Goal: Task Accomplishment & Management: Complete application form

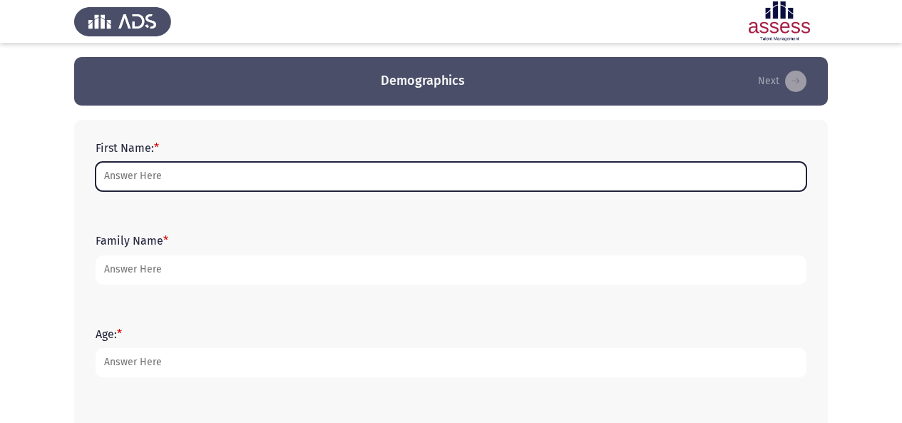
click at [166, 178] on input "First Name: *" at bounding box center [451, 176] width 711 height 29
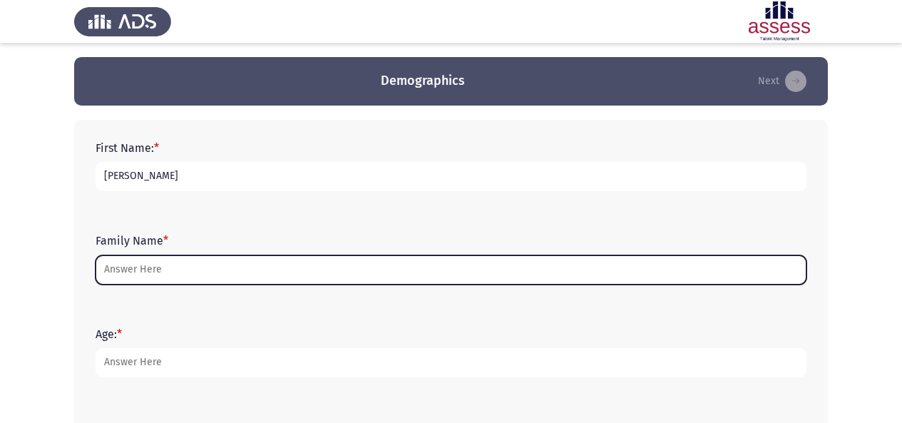
click at [138, 269] on input "Family Name *" at bounding box center [451, 269] width 711 height 29
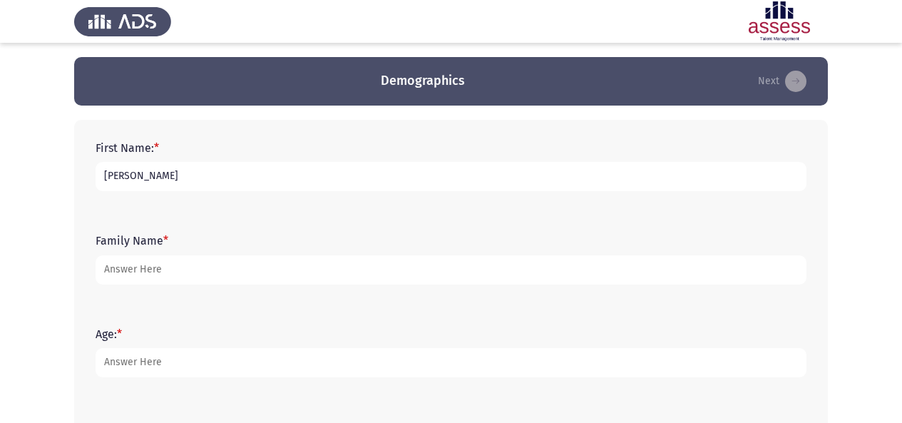
click at [209, 180] on input "[PERSON_NAME]" at bounding box center [451, 176] width 711 height 29
type input "[PERSON_NAME]"
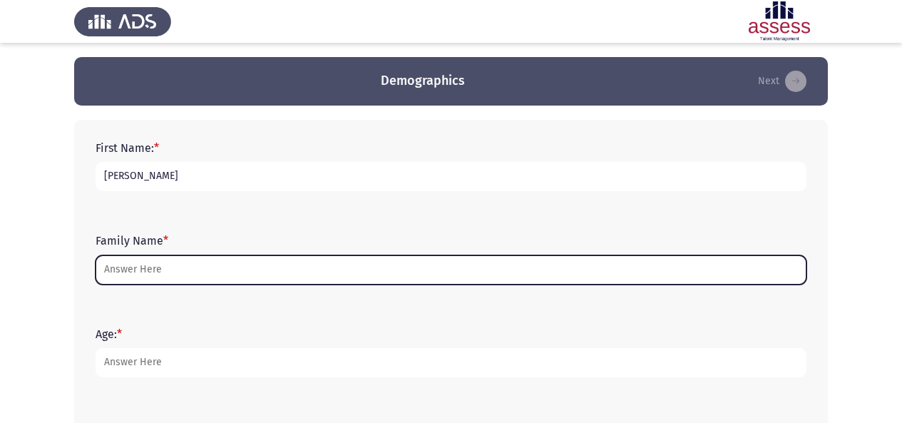
click at [175, 268] on input "Family Name *" at bounding box center [451, 269] width 711 height 29
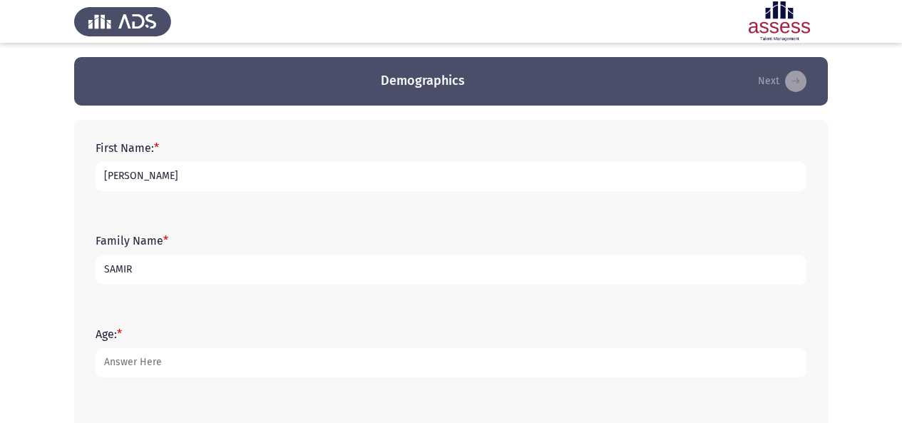
type input "SAMIR"
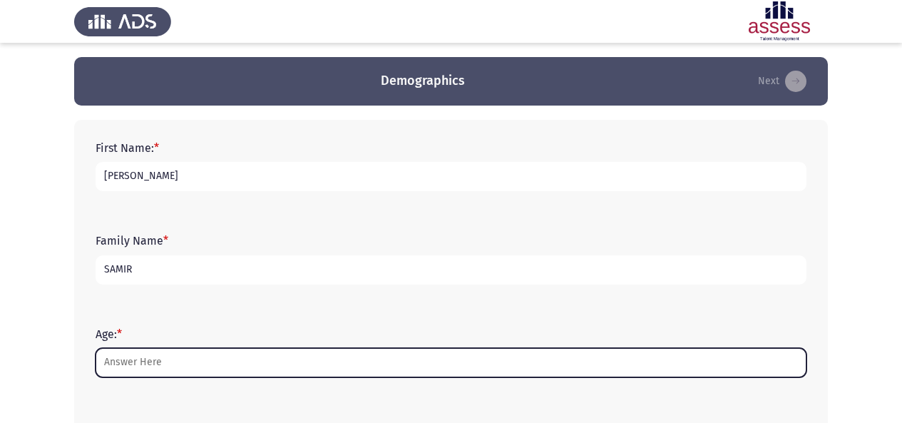
click at [157, 366] on input "Age: *" at bounding box center [451, 362] width 711 height 29
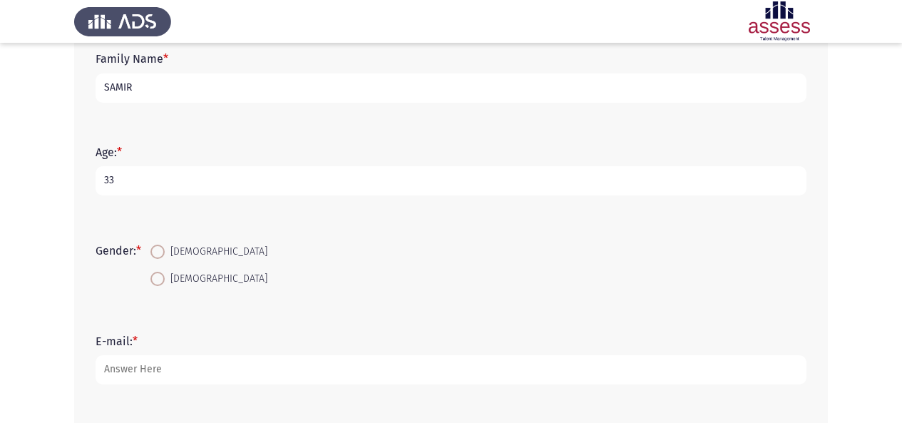
scroll to position [192, 0]
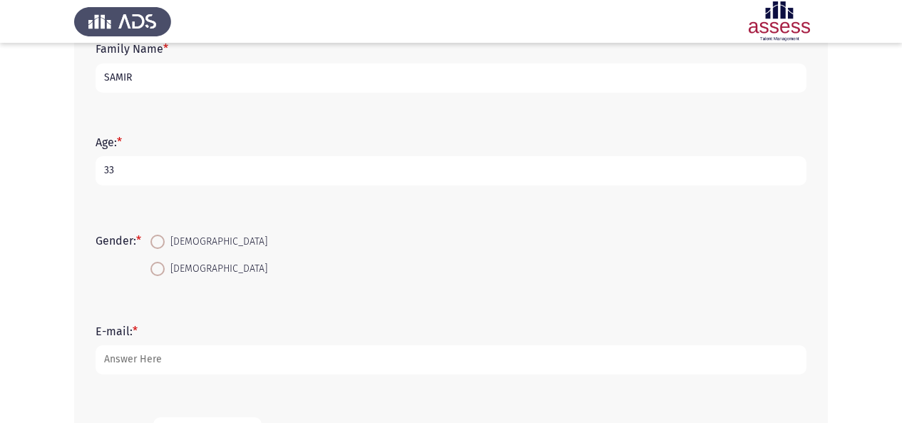
type input "33"
click at [161, 272] on span at bounding box center [157, 269] width 14 height 14
click at [161, 272] on input "[DEMOGRAPHIC_DATA]" at bounding box center [157, 269] width 14 height 14
radio input "true"
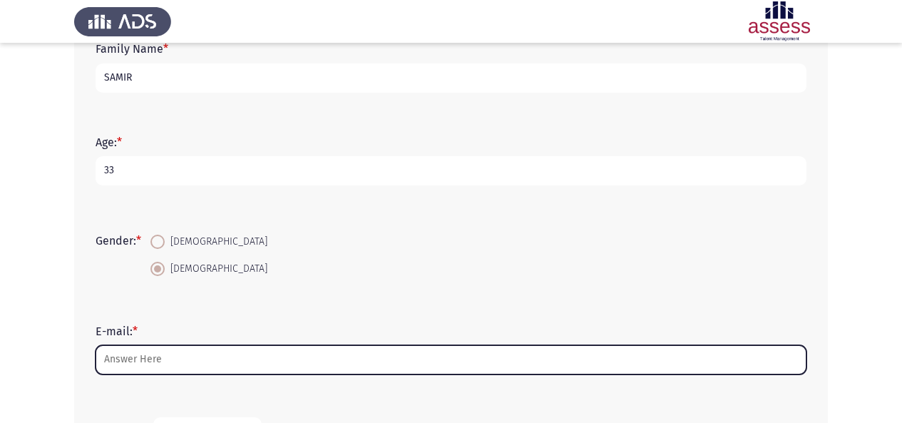
click at [164, 358] on input "E-mail: *" at bounding box center [451, 359] width 711 height 29
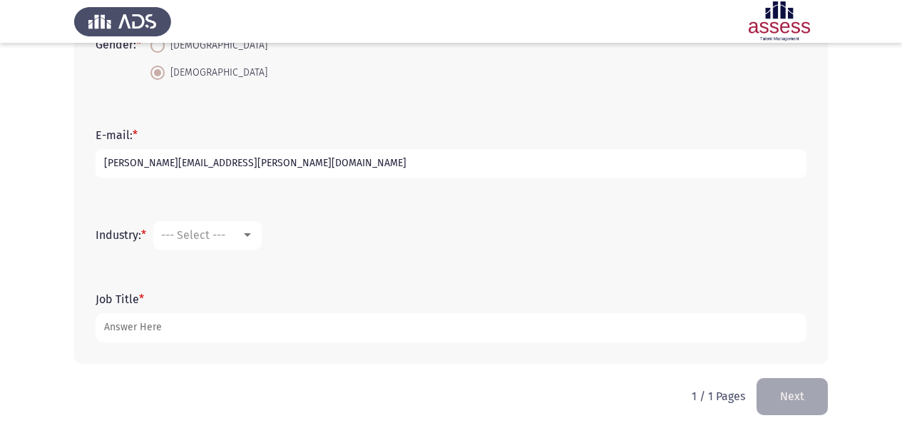
scroll to position [396, 0]
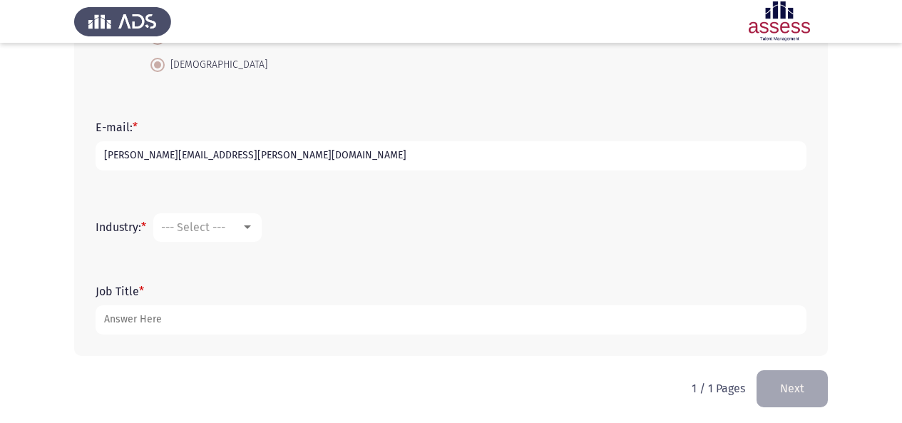
type input "[PERSON_NAME][EMAIL_ADDRESS][PERSON_NAME][DOMAIN_NAME]"
click at [247, 228] on div at bounding box center [247, 227] width 7 height 4
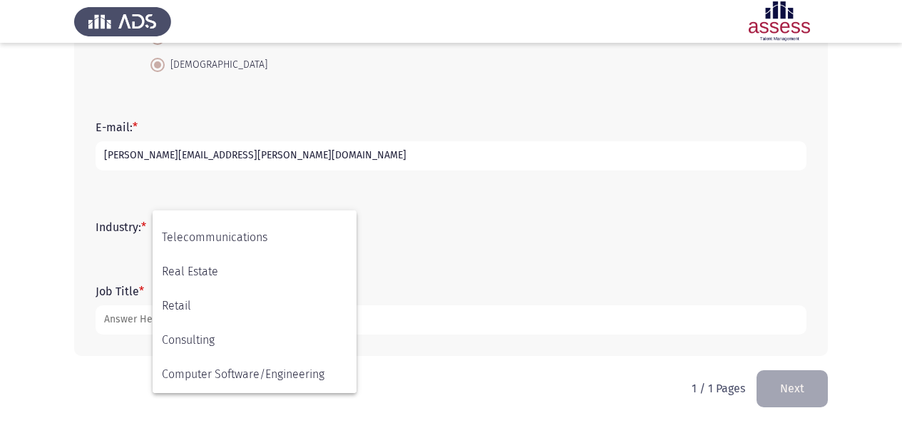
scroll to position [468, 0]
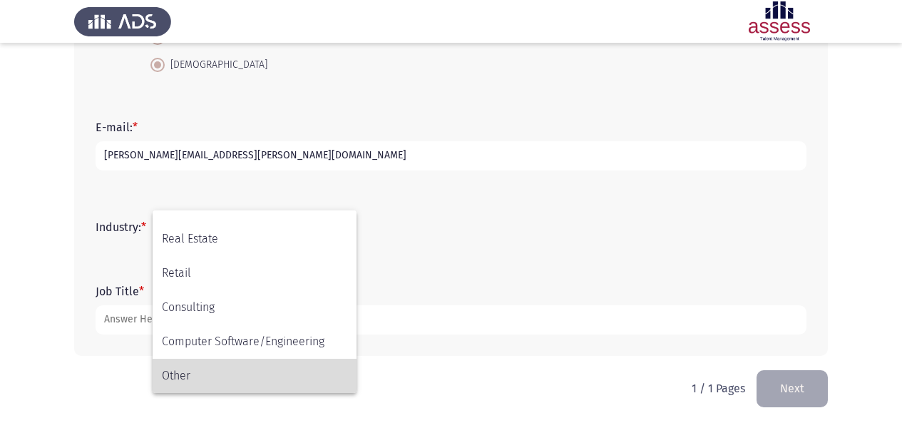
click at [180, 375] on span "Other" at bounding box center [254, 376] width 185 height 34
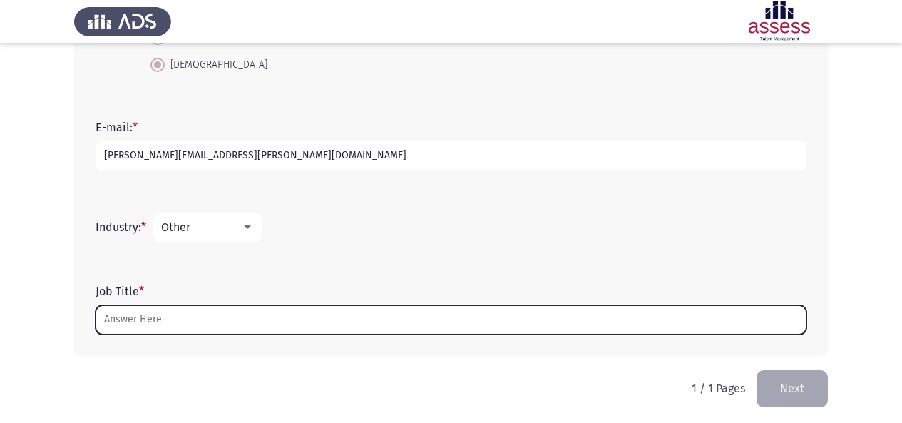
click at [254, 319] on input "Job Title *" at bounding box center [451, 319] width 711 height 29
click at [205, 325] on input "Job Title *" at bounding box center [451, 319] width 711 height 29
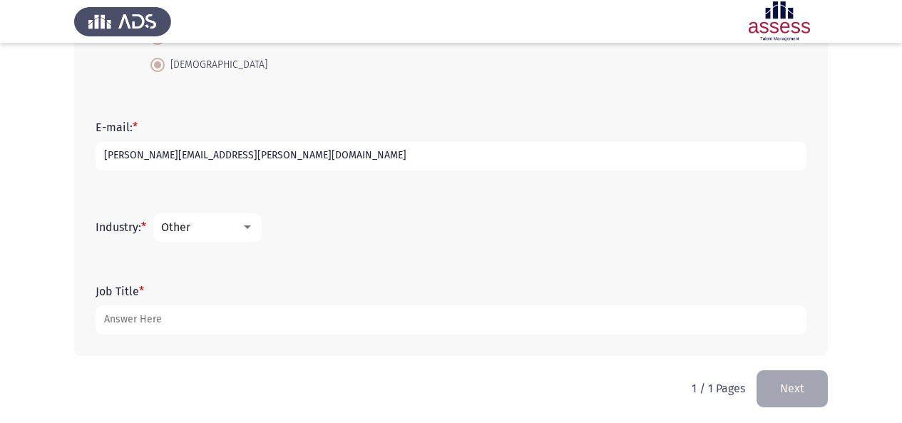
click at [666, 209] on div "Industry: * Other" at bounding box center [450, 227] width 725 height 43
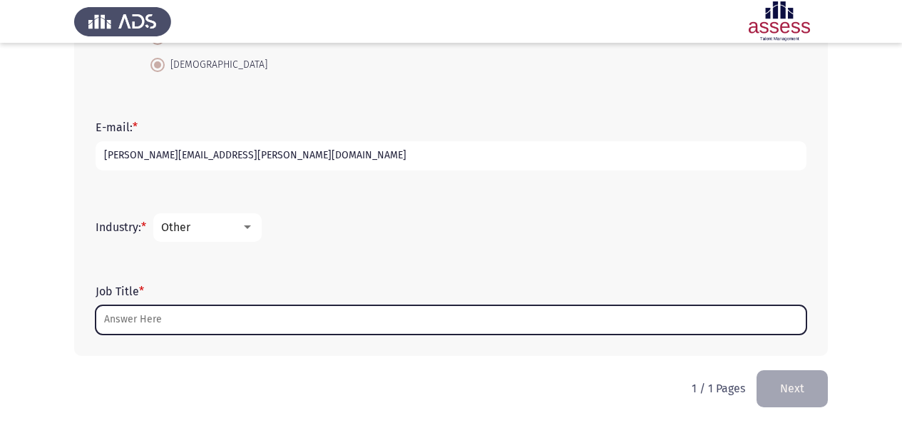
click at [587, 322] on input "Job Title *" at bounding box center [451, 319] width 711 height 29
click at [369, 319] on input "Job Title *" at bounding box center [451, 319] width 711 height 29
type input "M"
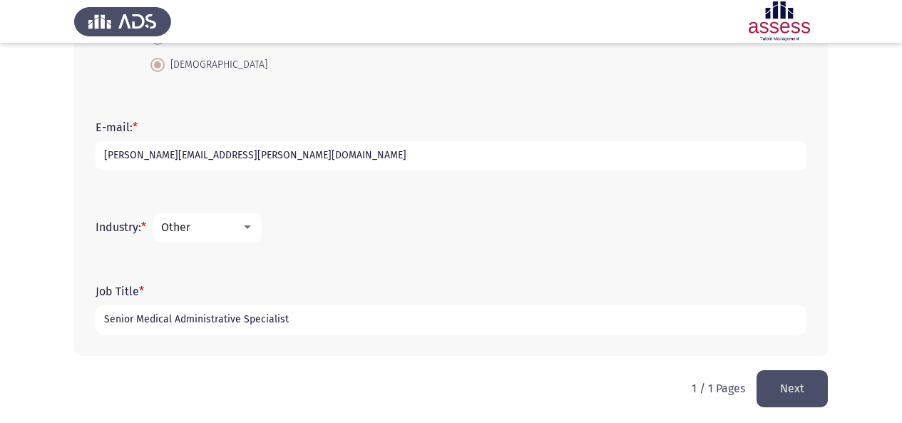
type input "Senior Medical Administrative Specialist"
click at [800, 396] on button "Next" at bounding box center [791, 388] width 71 height 36
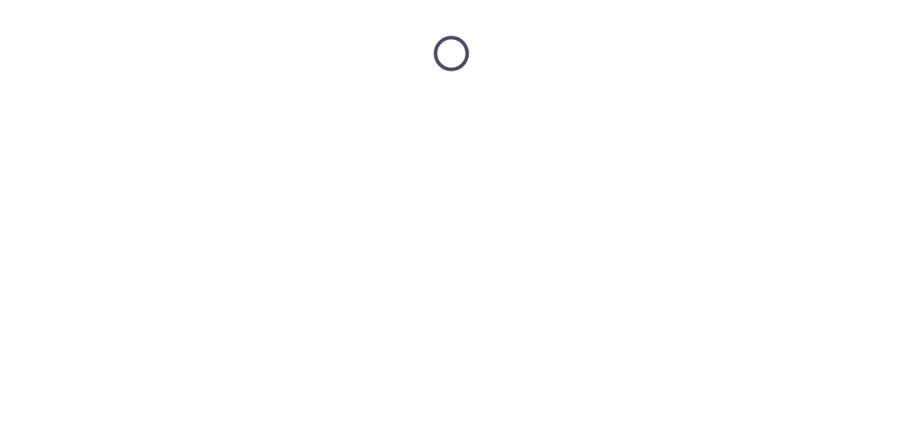
scroll to position [0, 0]
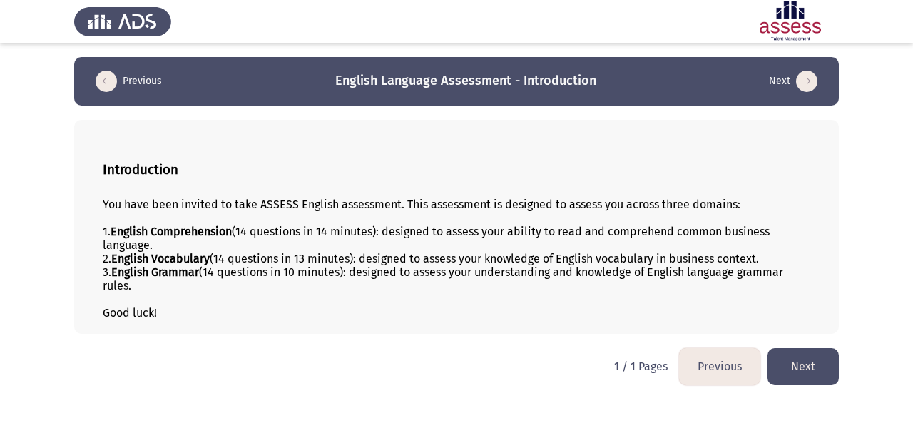
click at [827, 361] on button "Next" at bounding box center [802, 366] width 71 height 36
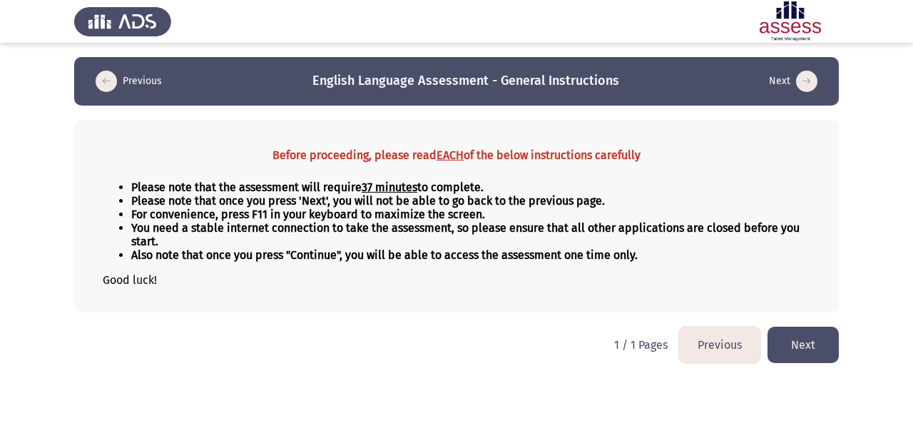
click at [816, 349] on button "Next" at bounding box center [802, 345] width 71 height 36
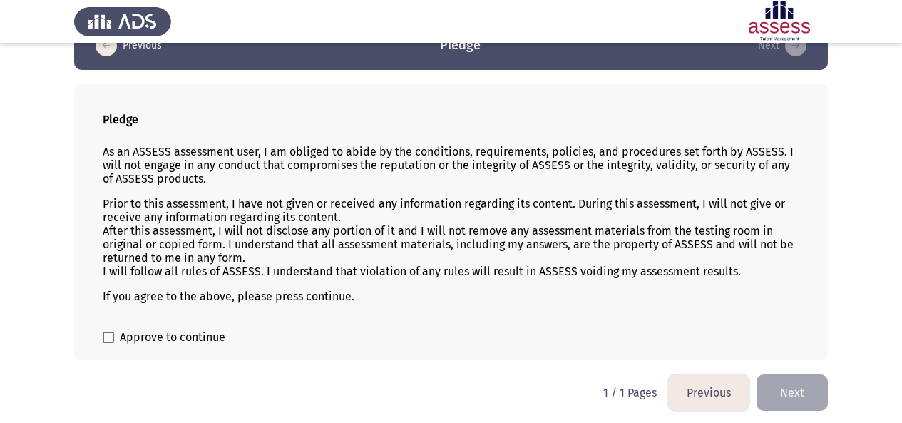
scroll to position [38, 0]
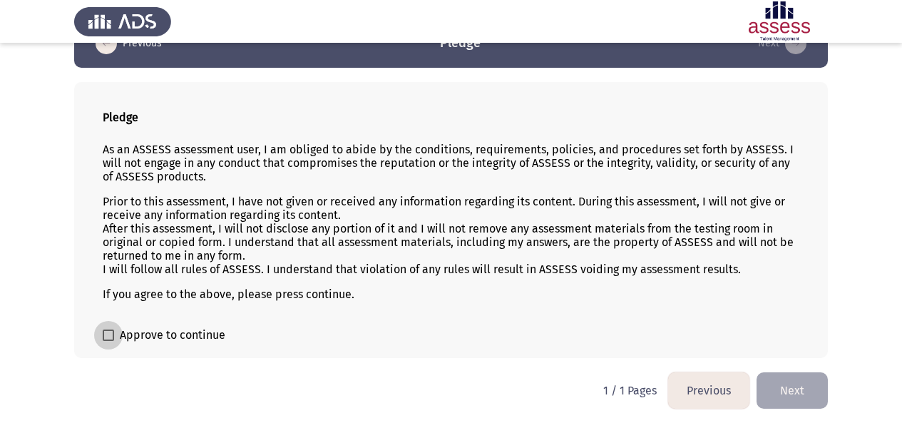
click at [113, 338] on span at bounding box center [108, 334] width 11 height 11
click at [108, 341] on input "Approve to continue" at bounding box center [108, 341] width 1 height 1
checkbox input "true"
click at [806, 389] on button "Next" at bounding box center [791, 390] width 71 height 36
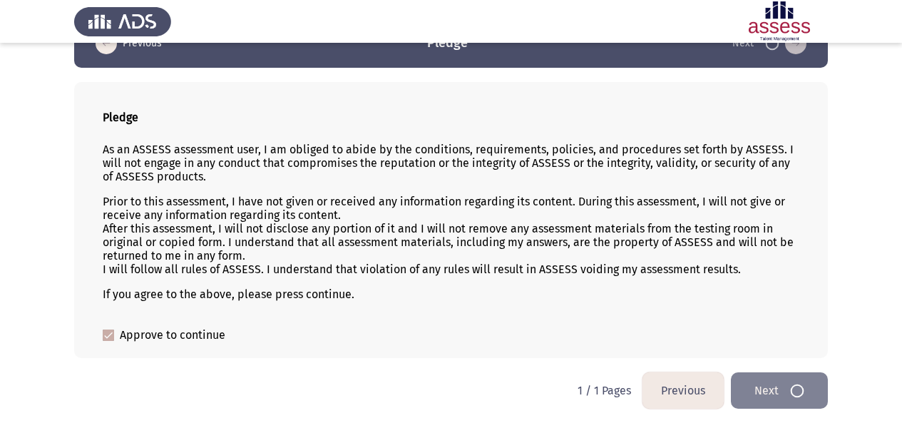
scroll to position [0, 0]
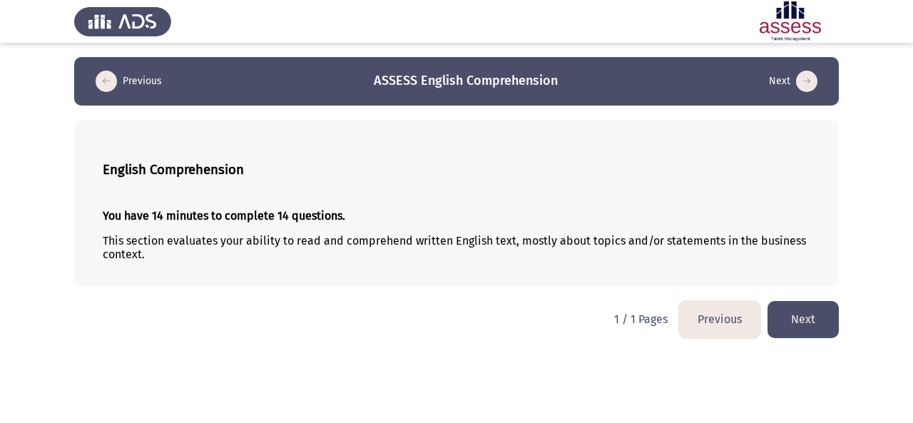
click at [811, 316] on button "Next" at bounding box center [802, 319] width 71 height 36
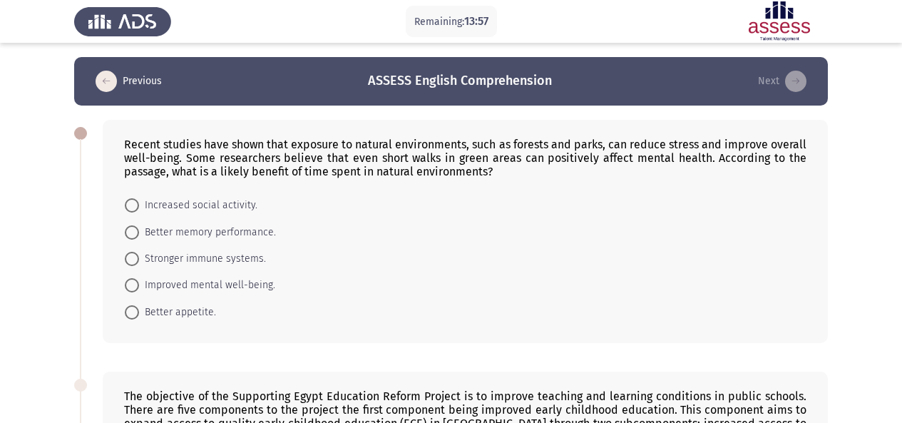
click at [123, 136] on div "Recent studies have shown that exposure to natural environments, such as forest…" at bounding box center [465, 231] width 725 height 223
drag, startPoint x: 123, startPoint y: 136, endPoint x: 210, endPoint y: 314, distance: 198.0
click at [210, 314] on div "Recent studies have shown that exposure to natural environments, such as forest…" at bounding box center [465, 231] width 725 height 223
click at [175, 279] on span "Improved mental well-being." at bounding box center [207, 285] width 136 height 17
click at [139, 279] on input "Improved mental well-being." at bounding box center [132, 285] width 14 height 14
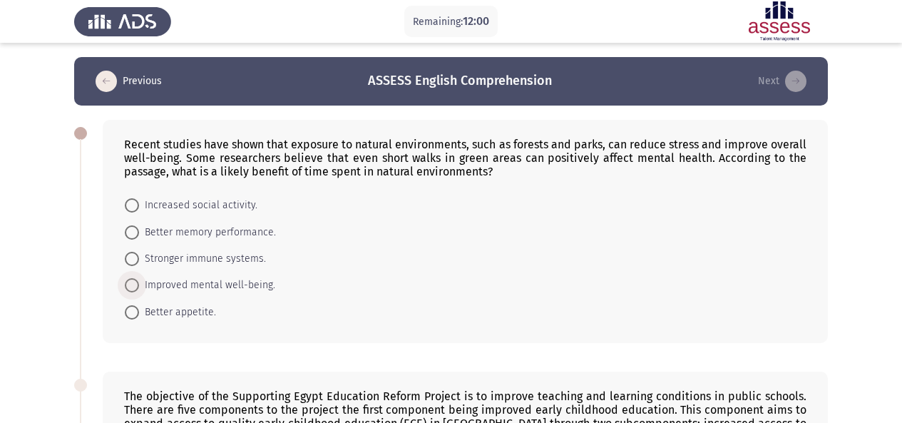
radio input "true"
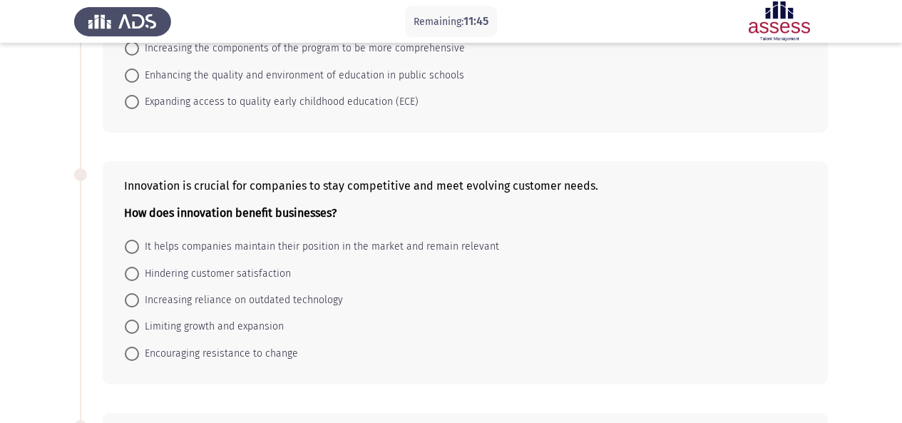
scroll to position [538, 0]
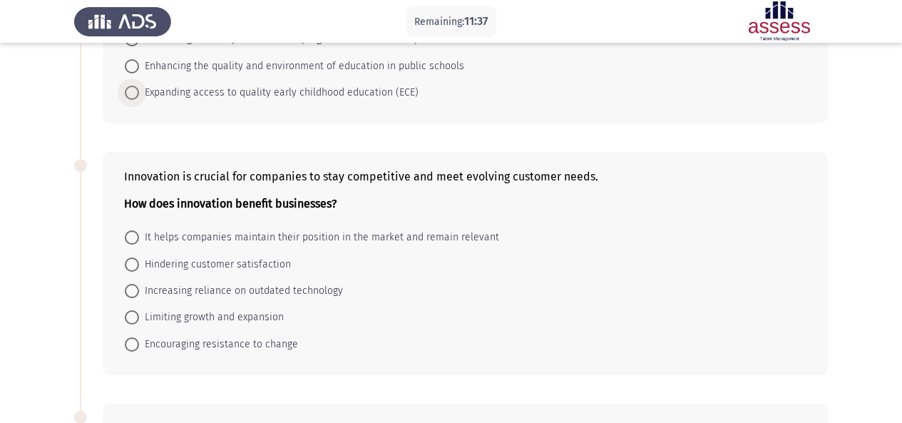
click at [216, 95] on span "Expanding access to quality early childhood education (ECE)" at bounding box center [278, 92] width 279 height 17
click at [139, 95] on input "Expanding access to quality early childhood education (ECE)" at bounding box center [132, 93] width 14 height 14
radio input "true"
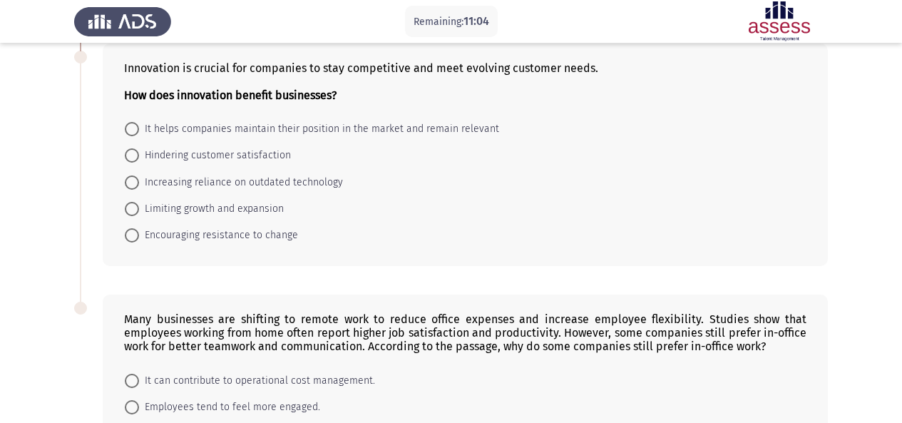
scroll to position [647, 0]
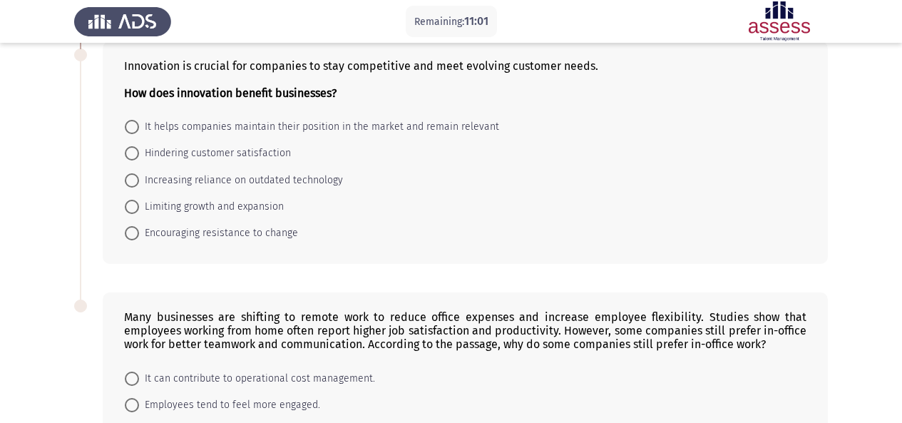
click at [319, 123] on span "It helps companies maintain their position in the market and remain relevant" at bounding box center [319, 126] width 360 height 17
click at [139, 123] on input "It helps companies maintain their position in the market and remain relevant" at bounding box center [132, 127] width 14 height 14
radio input "true"
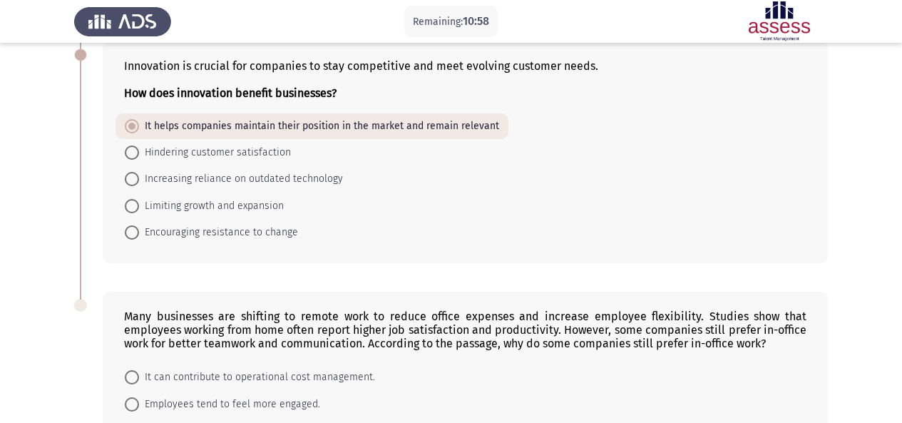
scroll to position [811, 0]
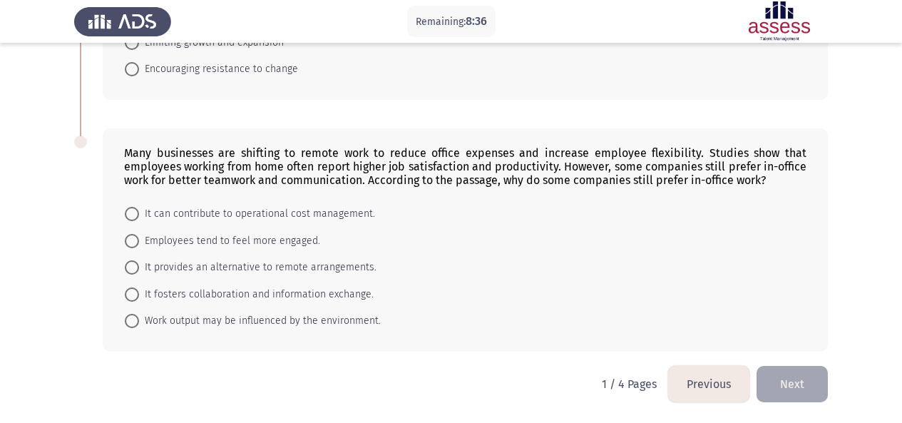
click at [199, 217] on span "It can contribute to operational cost management." at bounding box center [257, 213] width 236 height 17
click at [139, 217] on input "It can contribute to operational cost management." at bounding box center [132, 214] width 14 height 14
radio input "true"
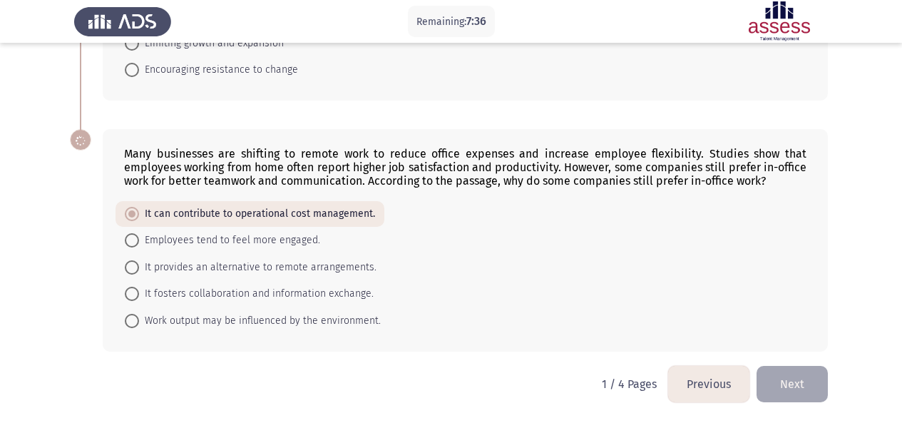
scroll to position [810, 0]
drag, startPoint x: 124, startPoint y: 143, endPoint x: 395, endPoint y: 326, distance: 326.6
click at [395, 326] on div "Many businesses are shifting to remote work to reduce office expenses and incre…" at bounding box center [465, 240] width 725 height 222
click at [140, 264] on span "It provides an alternative to remote arrangements." at bounding box center [257, 267] width 237 height 17
click at [139, 264] on input "It provides an alternative to remote arrangements." at bounding box center [132, 267] width 14 height 14
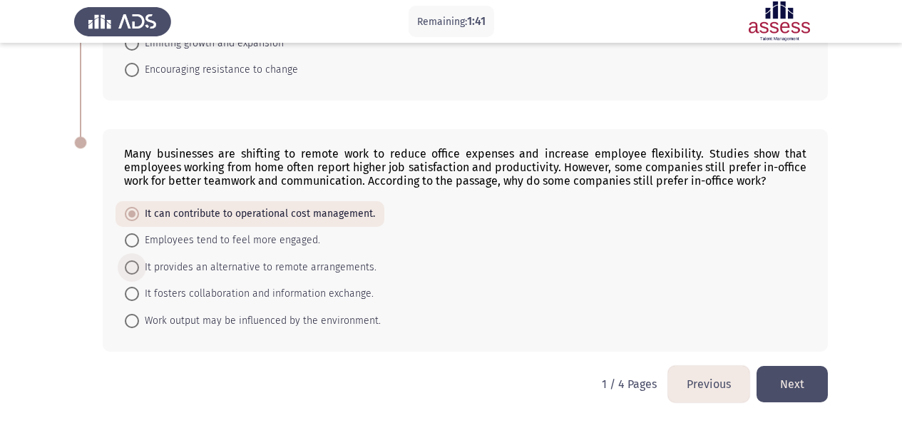
radio input "true"
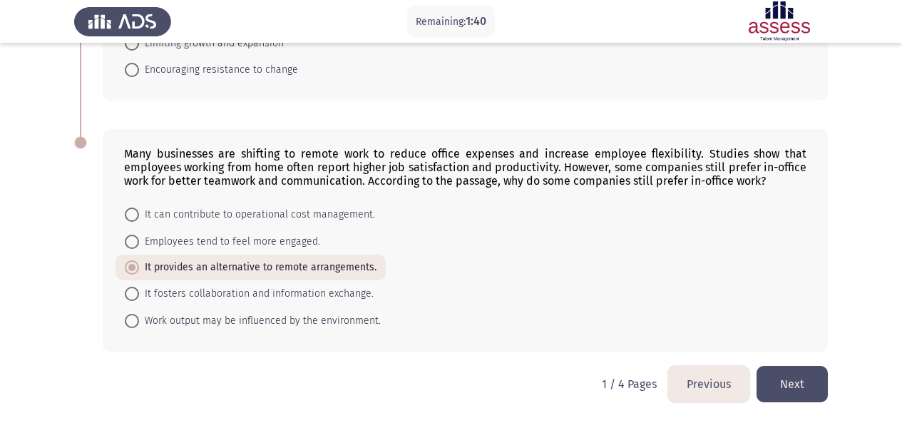
click at [779, 376] on button "Next" at bounding box center [791, 384] width 71 height 36
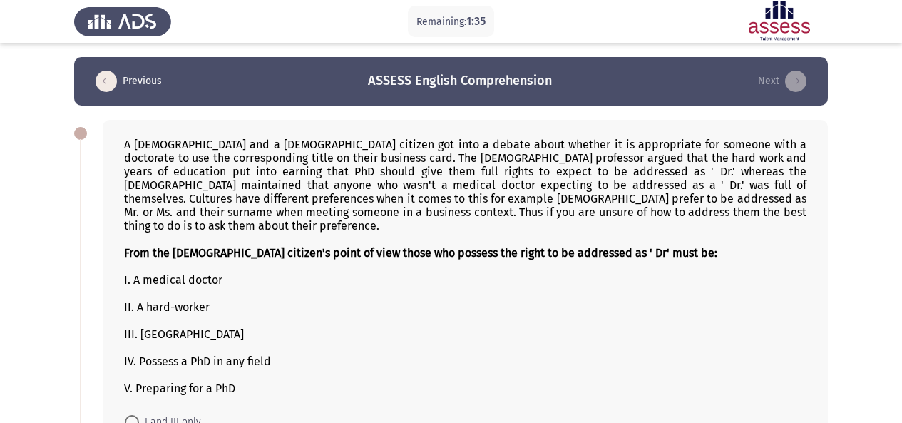
drag, startPoint x: 126, startPoint y: 135, endPoint x: 237, endPoint y: 366, distance: 255.4
click at [237, 366] on div "A [DEMOGRAPHIC_DATA] and a [DEMOGRAPHIC_DATA] citizen got into a debate about w…" at bounding box center [465, 340] width 725 height 440
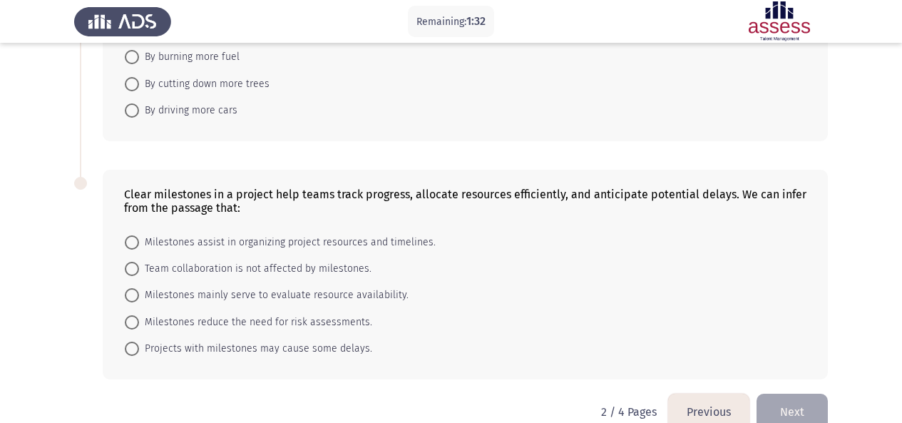
scroll to position [922, 0]
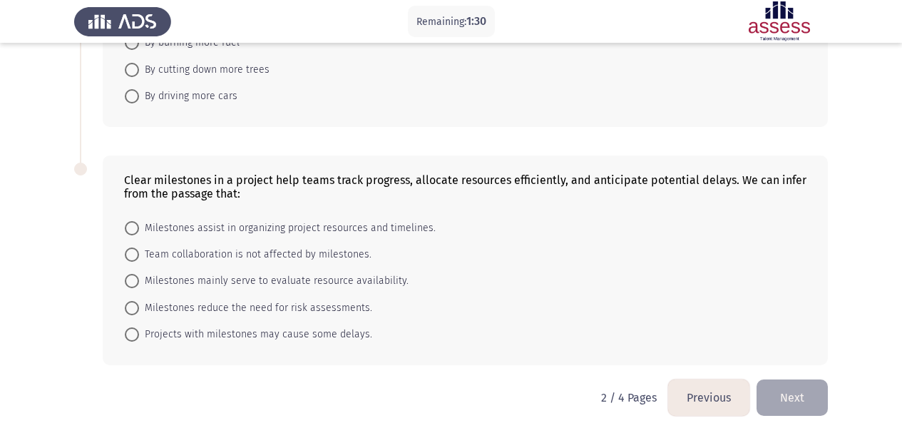
click at [712, 381] on button "Previous" at bounding box center [708, 397] width 81 height 36
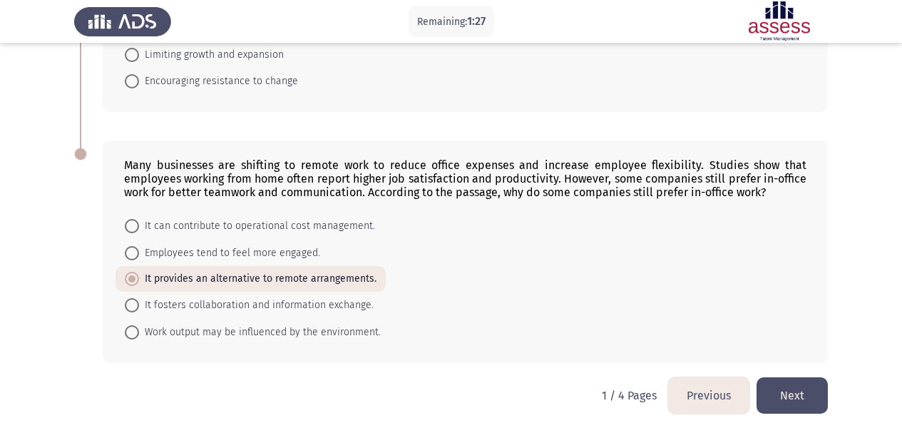
scroll to position [810, 0]
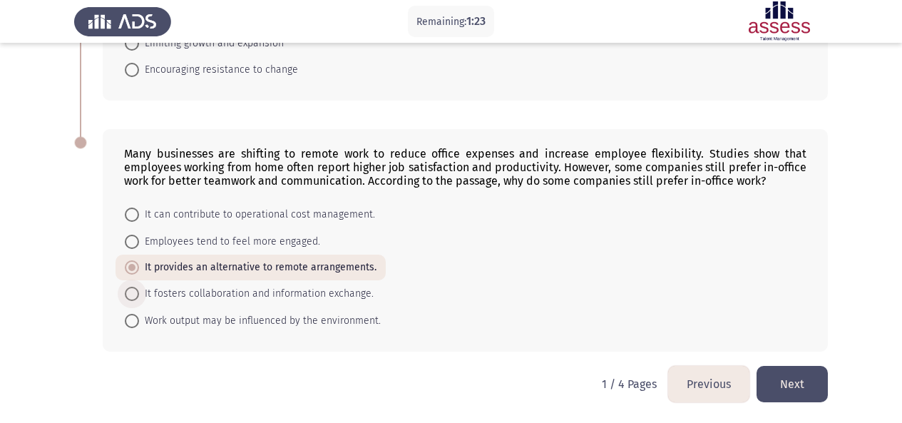
click at [235, 291] on span "It fosters collaboration and information exchange." at bounding box center [256, 293] width 235 height 17
click at [139, 291] on input "It fosters collaboration and information exchange." at bounding box center [132, 294] width 14 height 14
radio input "true"
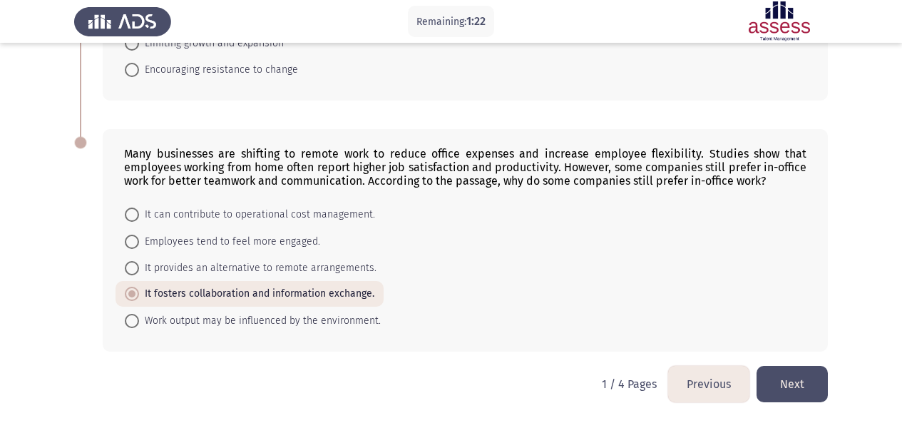
click at [811, 381] on button "Next" at bounding box center [791, 384] width 71 height 36
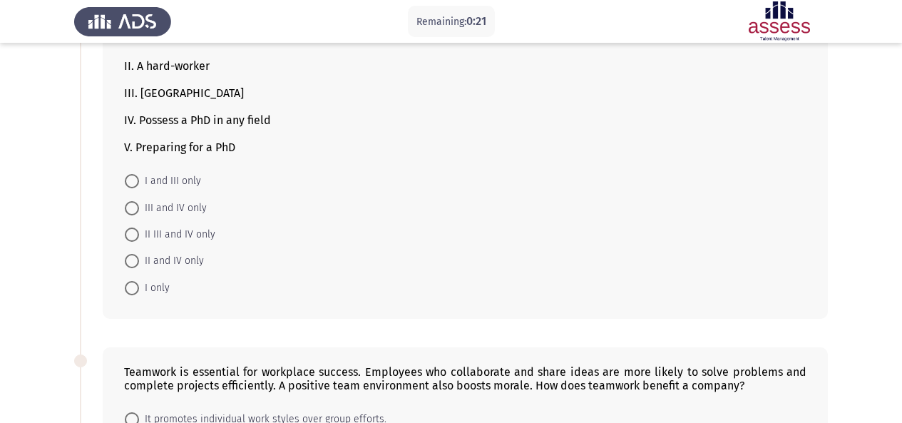
scroll to position [232, 0]
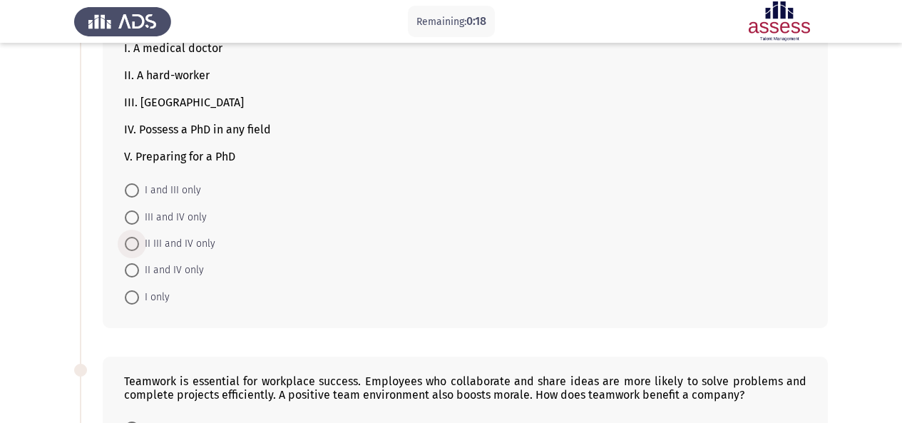
click at [128, 237] on span at bounding box center [132, 244] width 14 height 14
click at [128, 237] on input "II III and IV only" at bounding box center [132, 244] width 14 height 14
radio input "true"
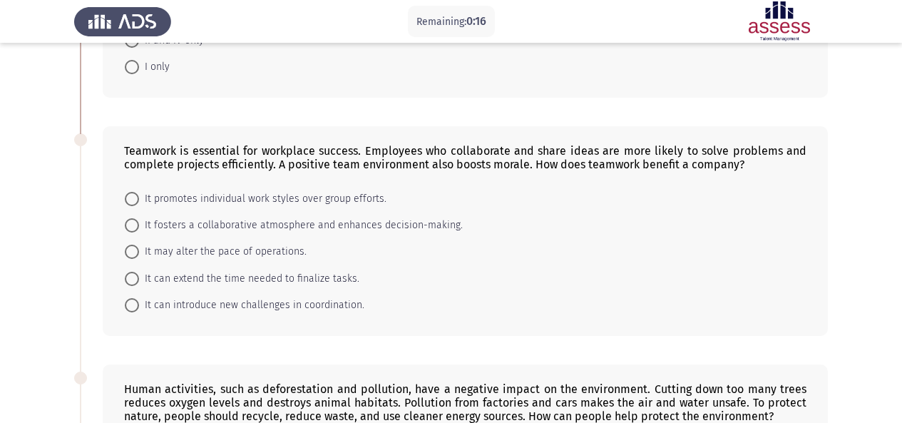
scroll to position [468, 0]
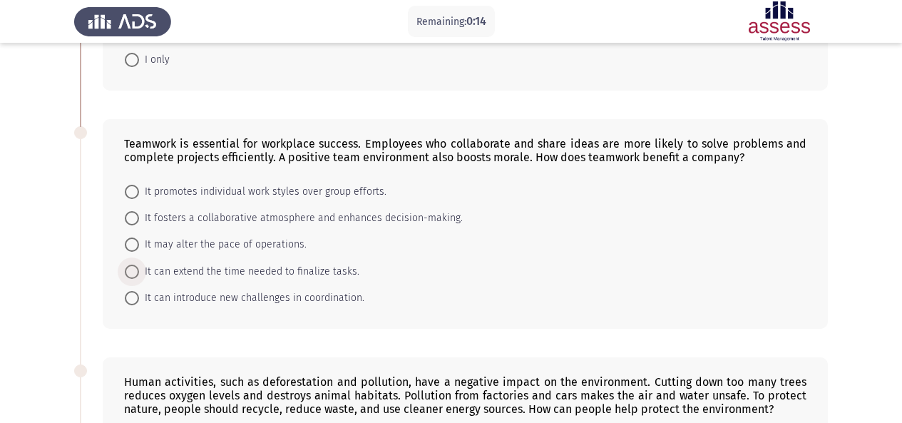
click at [134, 264] on span at bounding box center [132, 271] width 14 height 14
click at [134, 264] on input "It can extend the time needed to finalize tasks." at bounding box center [132, 271] width 14 height 14
radio input "true"
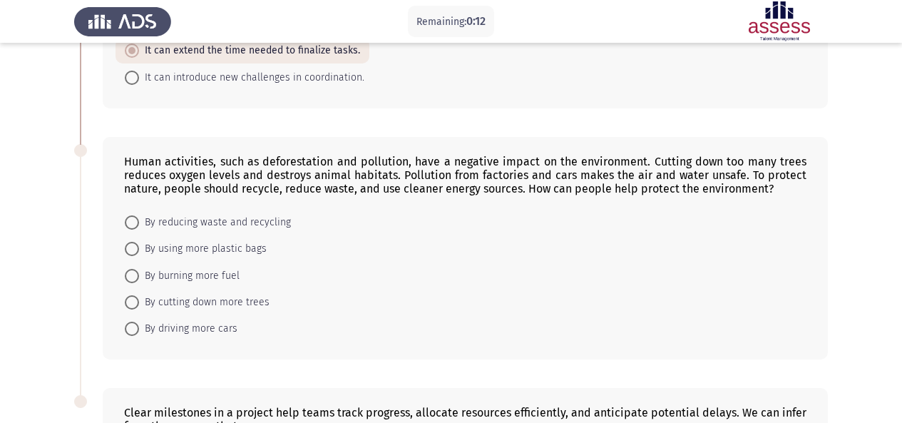
scroll to position [701, 0]
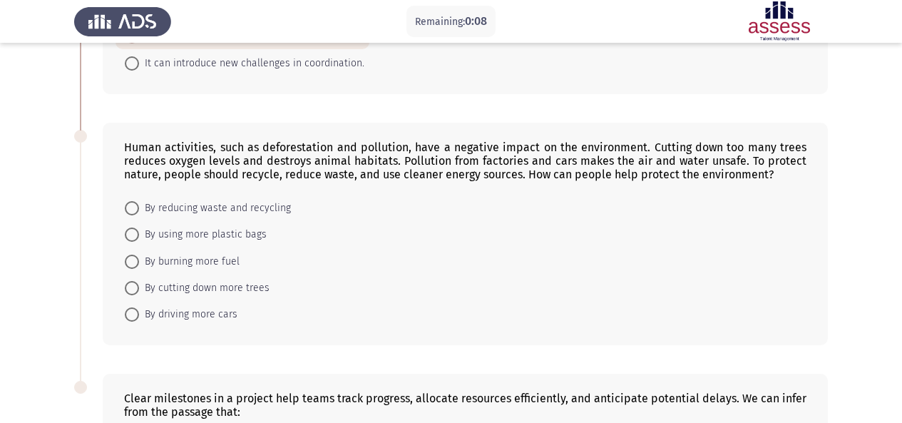
click at [184, 226] on span "By using more plastic bags" at bounding box center [203, 234] width 128 height 17
click at [139, 227] on input "By using more plastic bags" at bounding box center [132, 234] width 14 height 14
radio input "true"
click at [223, 200] on span "By reducing waste and recycling" at bounding box center [215, 208] width 152 height 17
click at [139, 201] on input "By reducing waste and recycling" at bounding box center [132, 208] width 14 height 14
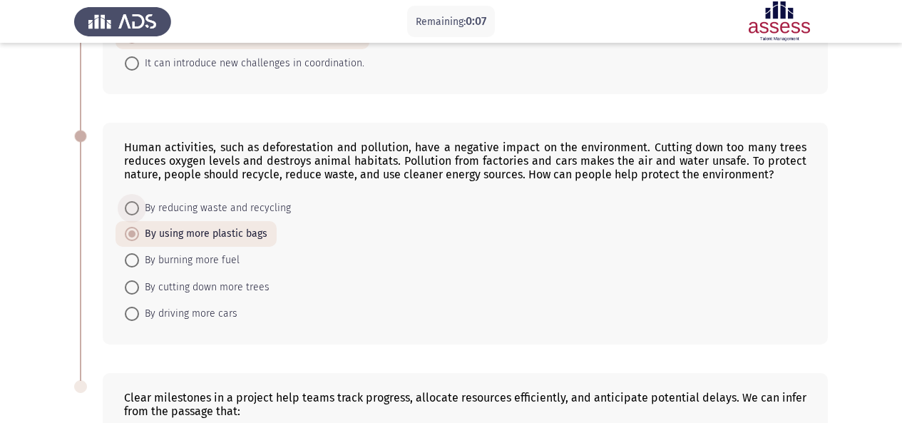
radio input "true"
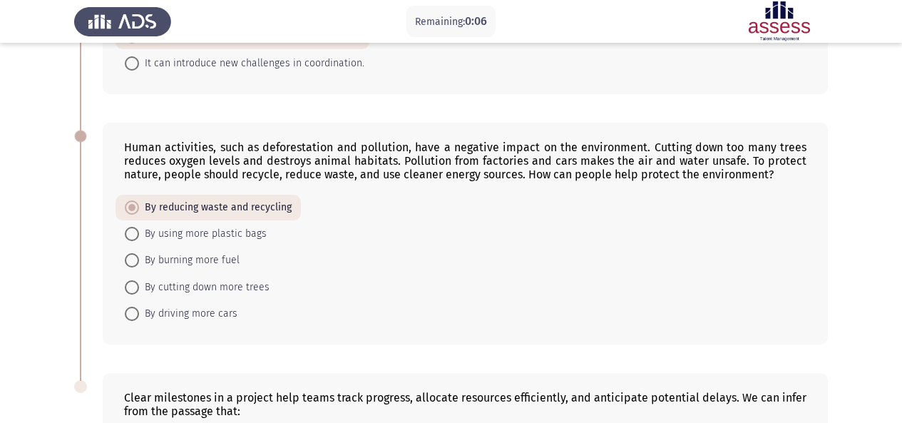
scroll to position [919, 0]
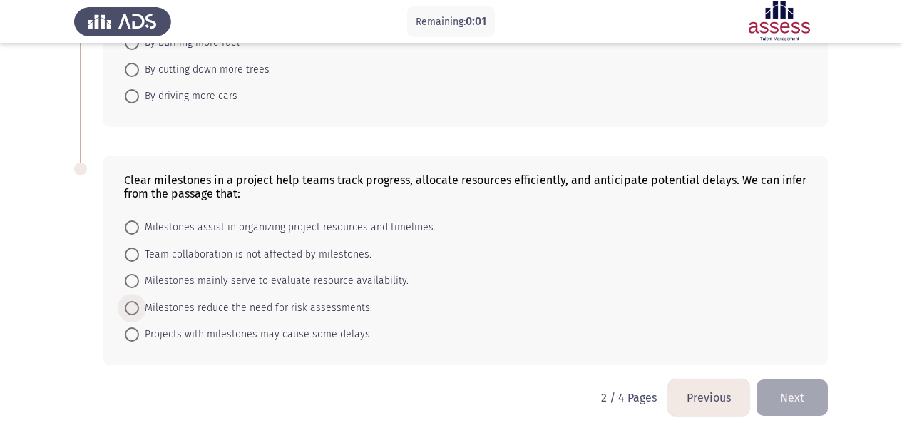
click at [145, 299] on span "Milestones reduce the need for risk assessments." at bounding box center [255, 307] width 233 height 17
click at [139, 301] on input "Milestones reduce the need for risk assessments." at bounding box center [132, 308] width 14 height 14
radio input "true"
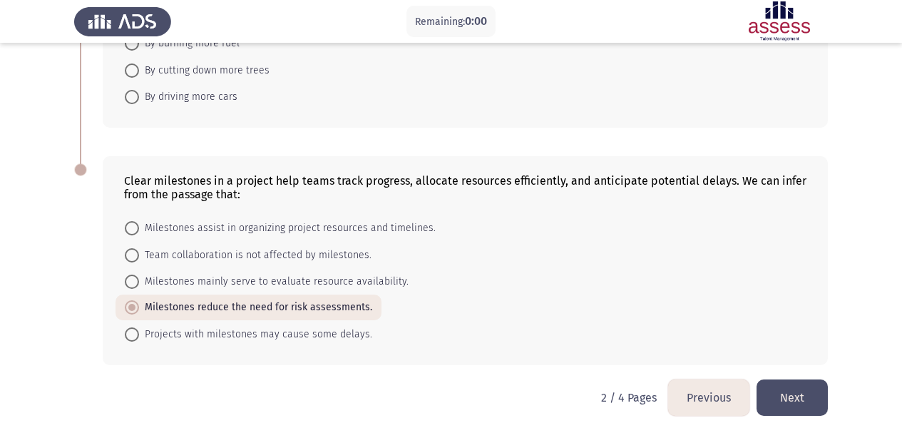
scroll to position [0, 0]
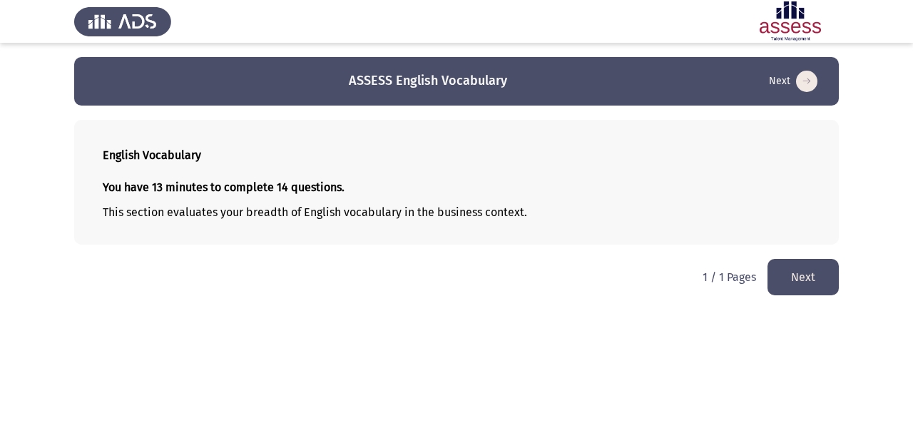
click at [815, 309] on html "ASSESS English Vocabulary Next English Vocabulary You have 13 minutes to comple…" at bounding box center [456, 154] width 913 height 309
click at [812, 286] on button "Next" at bounding box center [802, 277] width 71 height 36
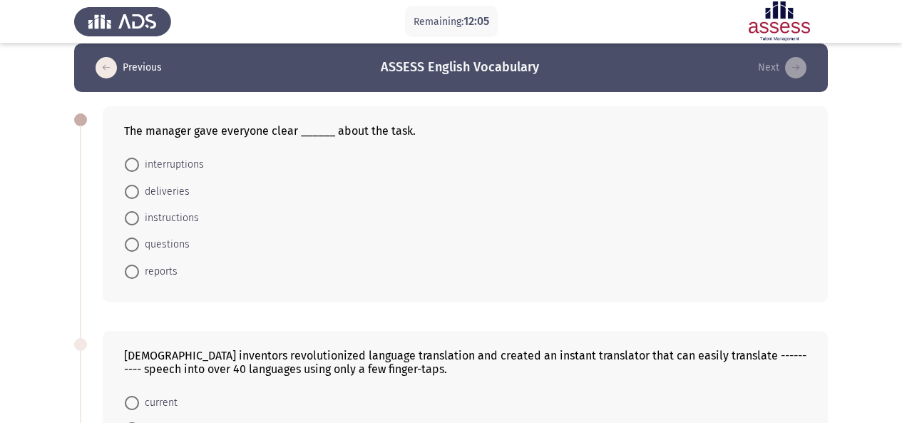
scroll to position [19, 0]
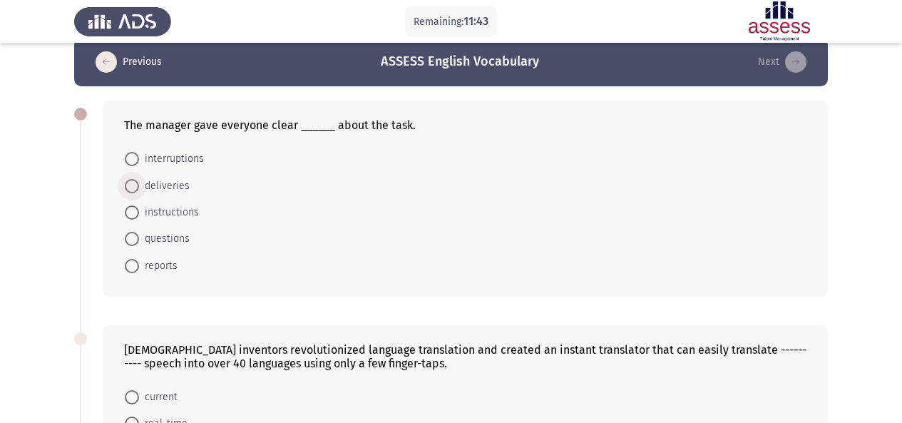
click at [164, 185] on span "deliveries" at bounding box center [164, 186] width 51 height 17
click at [139, 185] on input "deliveries" at bounding box center [132, 186] width 14 height 14
radio input "true"
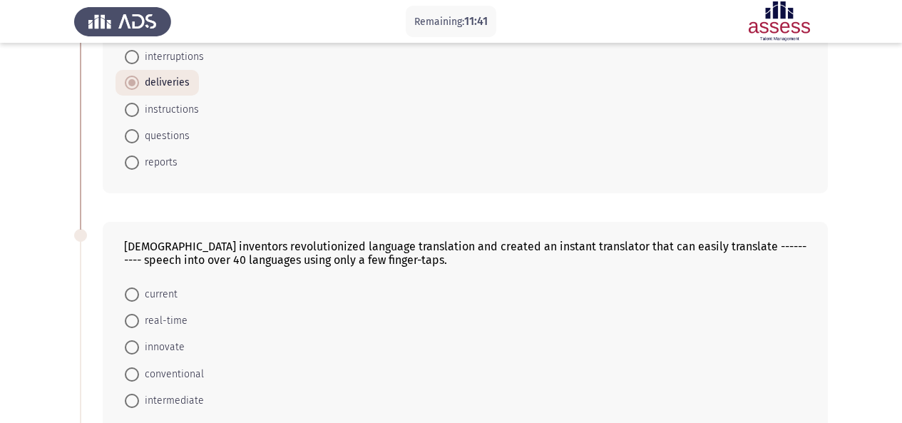
scroll to position [123, 0]
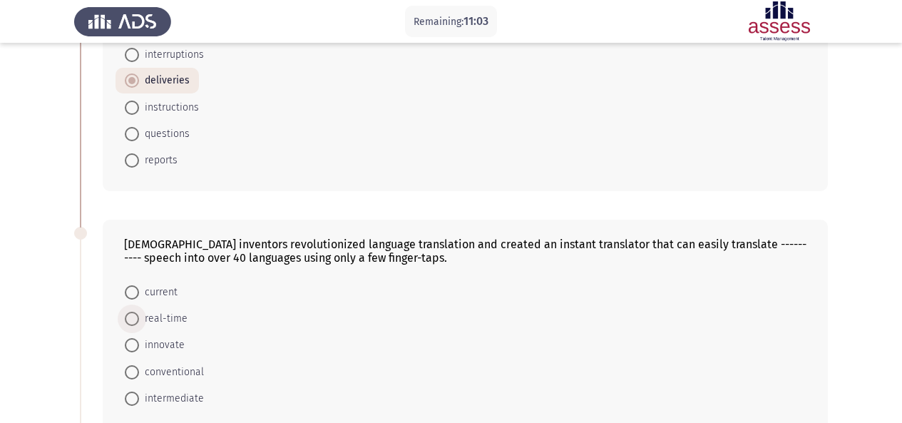
click at [142, 322] on span "real-time" at bounding box center [163, 318] width 48 height 17
click at [139, 322] on input "real-time" at bounding box center [132, 319] width 14 height 14
radio input "true"
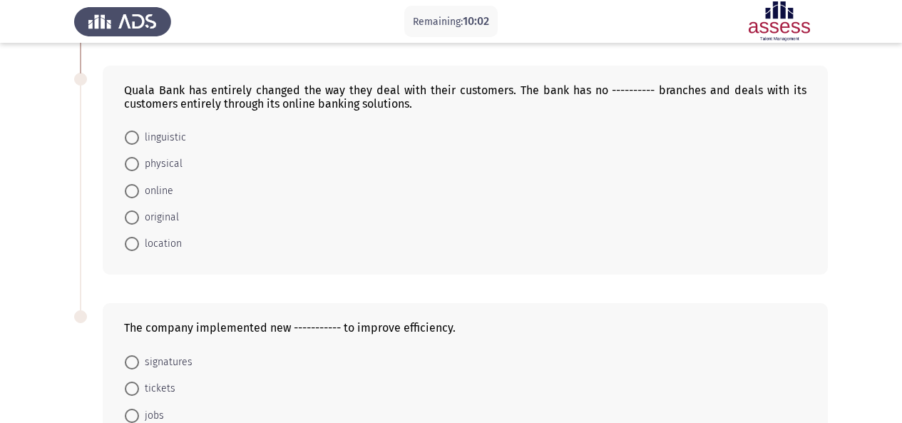
scroll to position [517, 0]
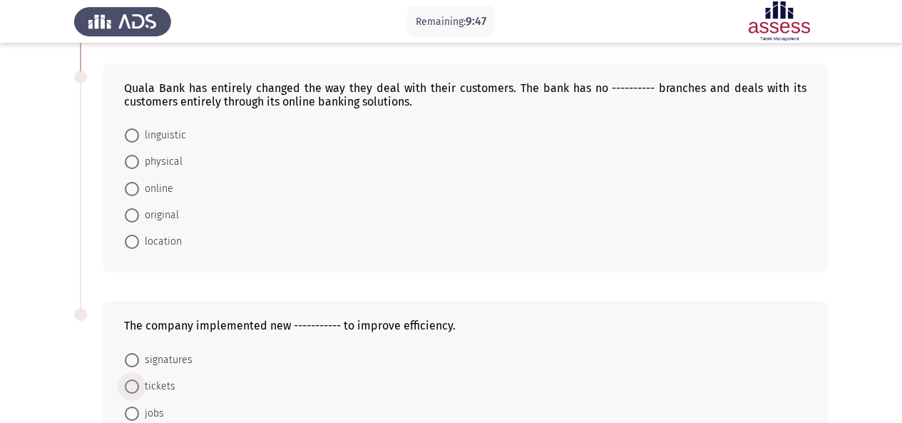
click at [135, 386] on span at bounding box center [132, 386] width 14 height 14
click at [135, 386] on input "tickets" at bounding box center [132, 386] width 14 height 14
radio input "true"
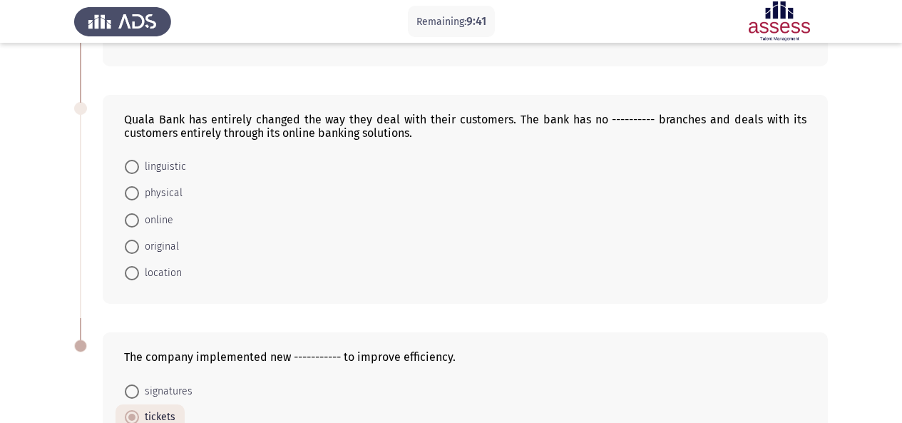
scroll to position [491, 0]
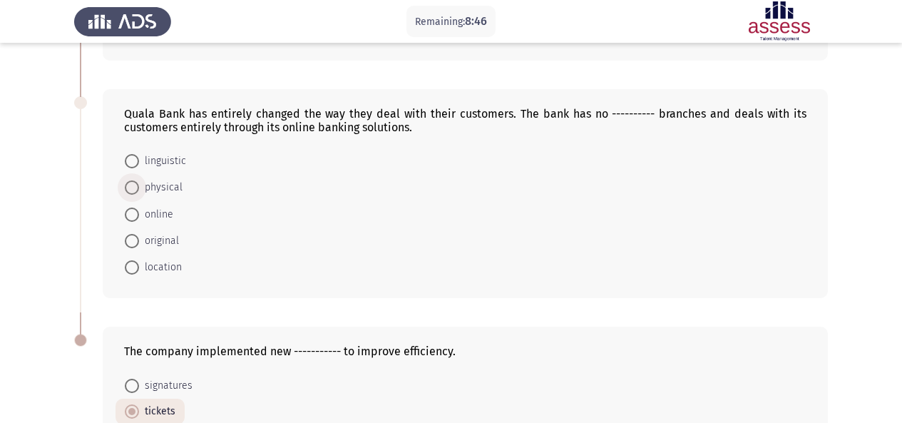
click at [150, 187] on span "physical" at bounding box center [160, 187] width 43 height 17
click at [139, 187] on input "physical" at bounding box center [132, 187] width 14 height 14
radio input "true"
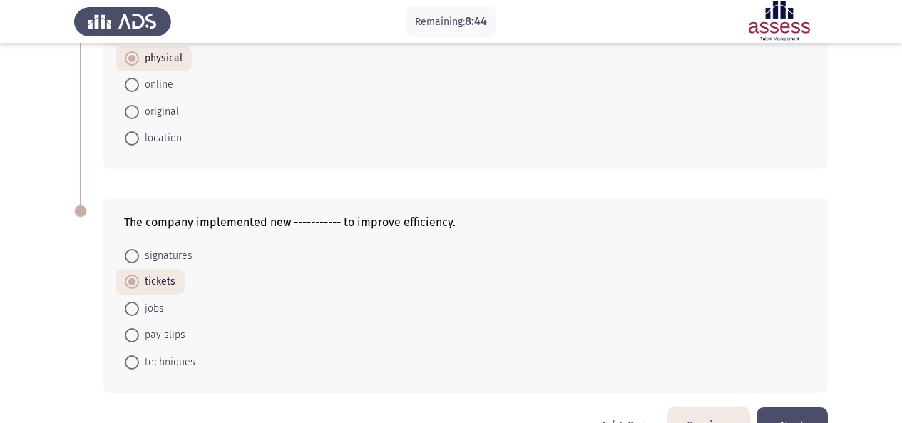
scroll to position [661, 0]
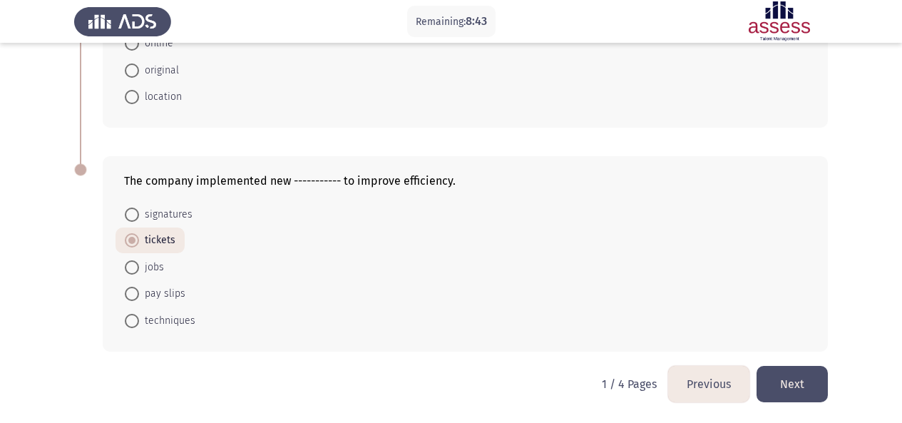
click at [789, 381] on button "Next" at bounding box center [791, 384] width 71 height 36
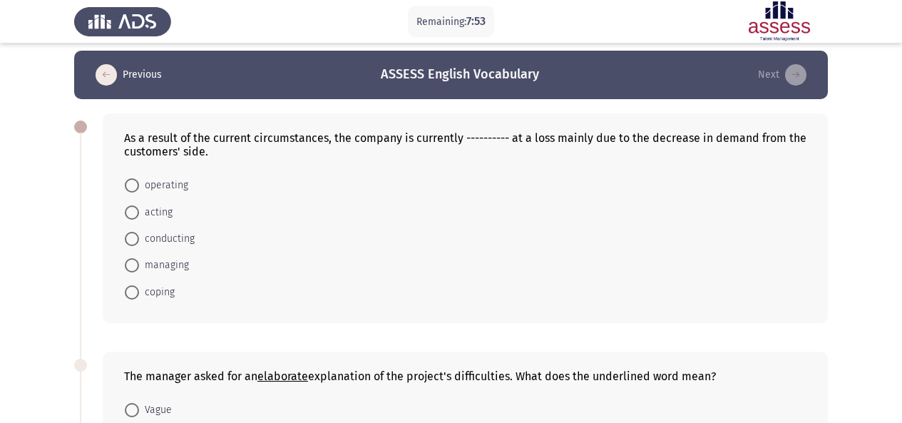
scroll to position [14, 0]
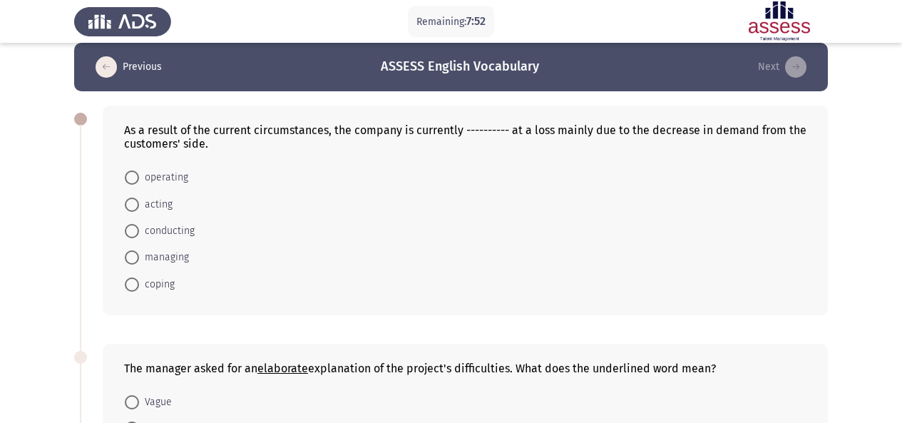
click at [150, 174] on span "operating" at bounding box center [163, 177] width 49 height 17
click at [139, 174] on input "operating" at bounding box center [132, 177] width 14 height 14
radio input "true"
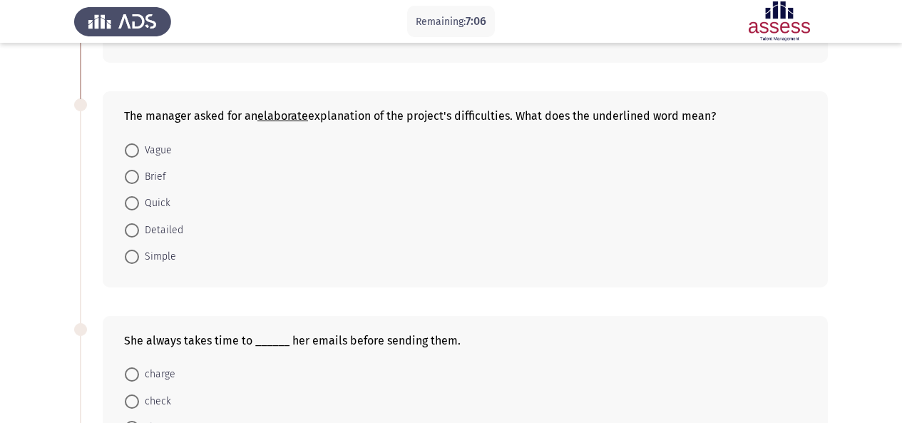
scroll to position [259, 0]
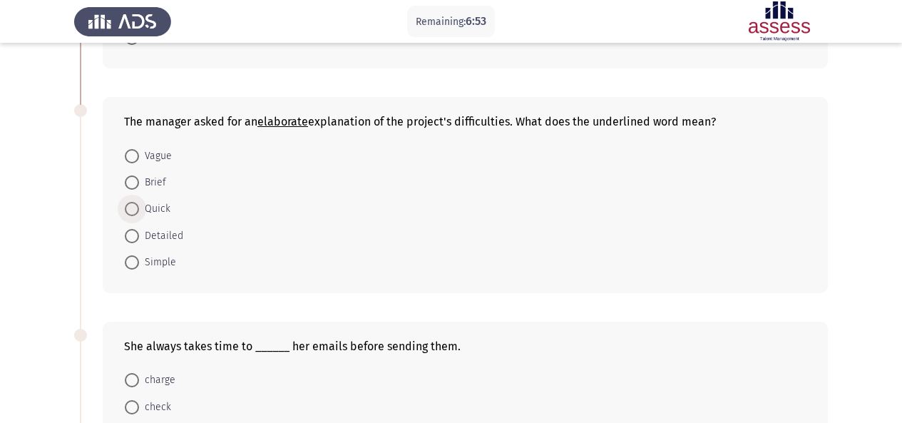
click at [148, 202] on span "Quick" at bounding box center [154, 208] width 31 height 17
click at [139, 202] on input "Quick" at bounding box center [132, 209] width 14 height 14
radio input "true"
click at [148, 202] on span "Quick" at bounding box center [154, 208] width 31 height 17
click at [139, 202] on input "Quick" at bounding box center [132, 208] width 14 height 14
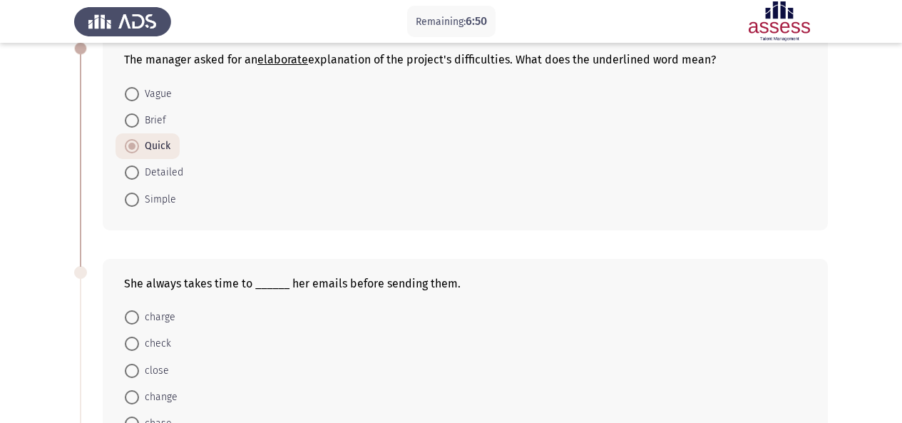
scroll to position [319, 0]
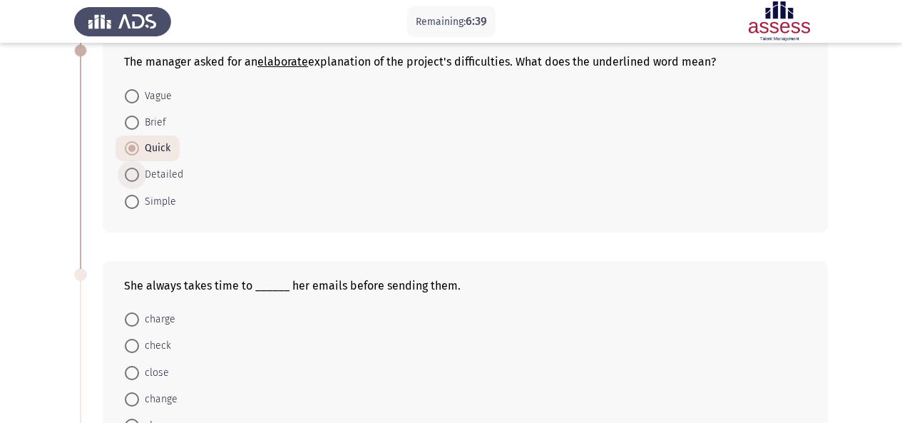
click at [151, 172] on span "Detailed" at bounding box center [161, 174] width 44 height 17
click at [139, 172] on input "Detailed" at bounding box center [132, 175] width 14 height 14
radio input "true"
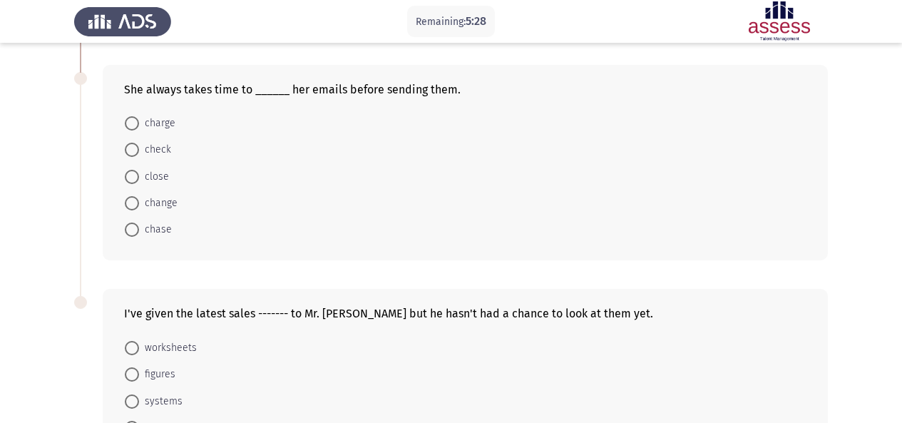
scroll to position [520, 0]
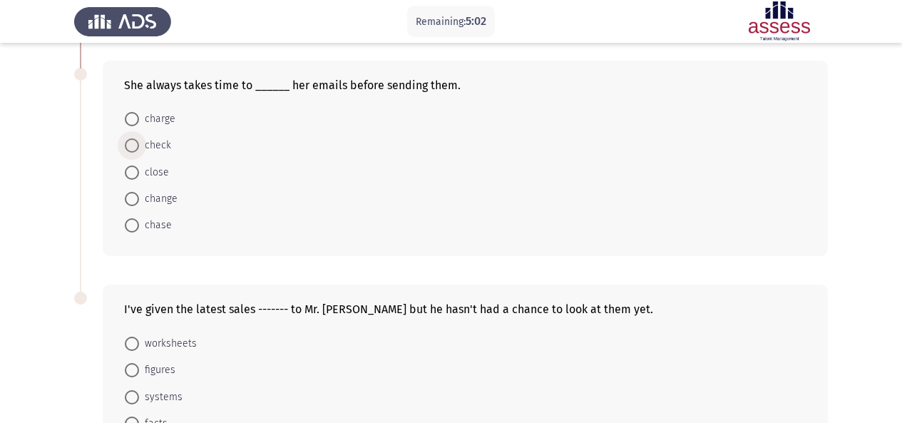
click at [142, 148] on span "check" at bounding box center [155, 145] width 32 height 17
click at [139, 148] on input "check" at bounding box center [132, 145] width 14 height 14
radio input "true"
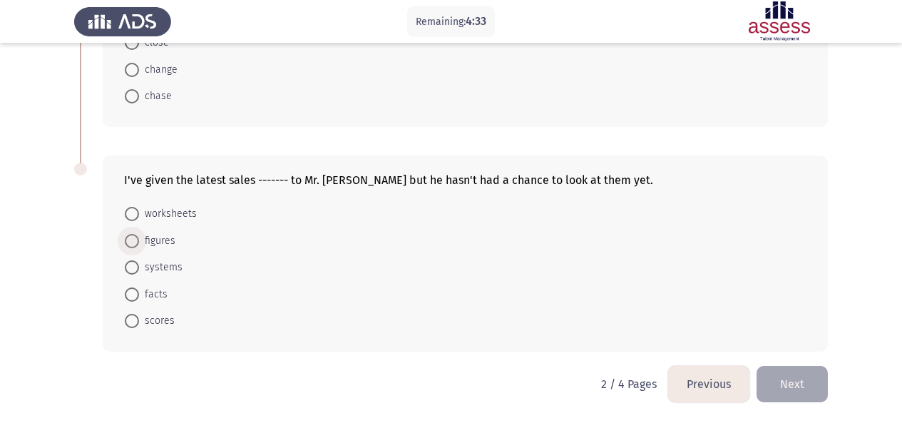
click at [143, 240] on span "figures" at bounding box center [157, 240] width 36 height 17
click at [139, 240] on input "figures" at bounding box center [132, 241] width 14 height 14
radio input "true"
click at [804, 384] on button "Next" at bounding box center [791, 384] width 71 height 36
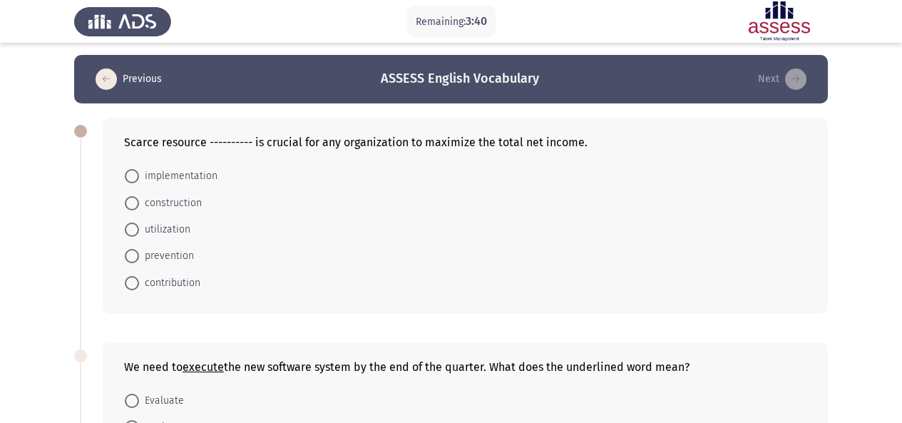
scroll to position [0, 0]
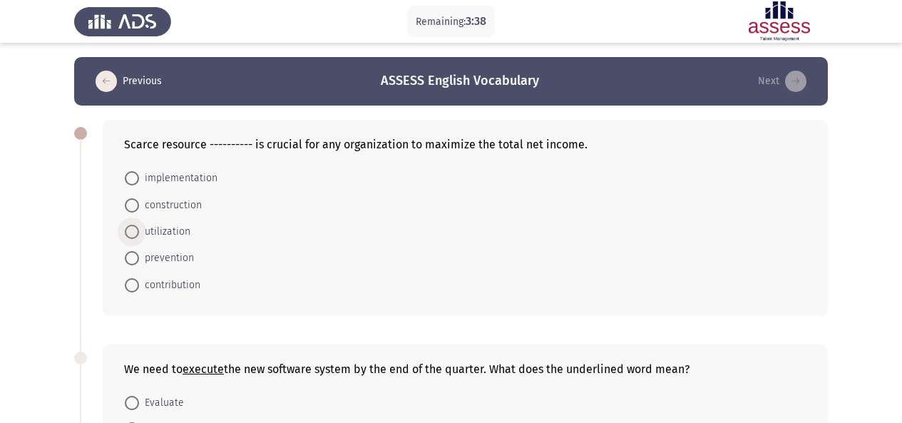
click at [178, 223] on span "utilization" at bounding box center [164, 231] width 51 height 17
click at [139, 225] on input "utilization" at bounding box center [132, 232] width 14 height 14
radio input "true"
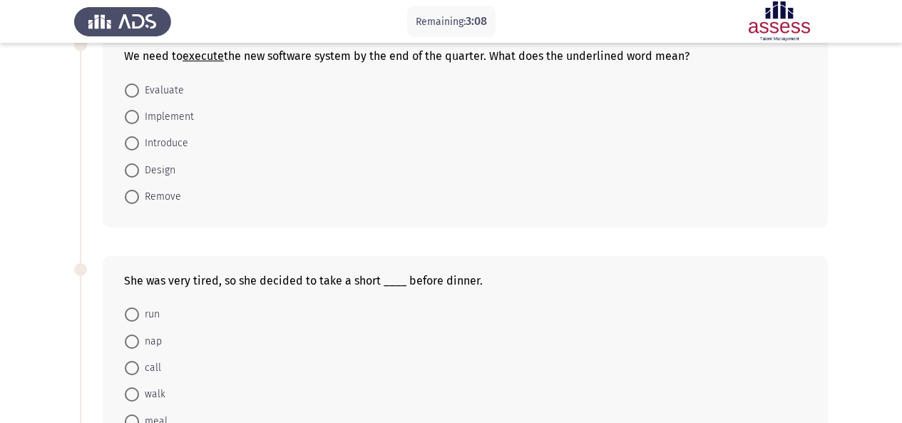
scroll to position [294, 0]
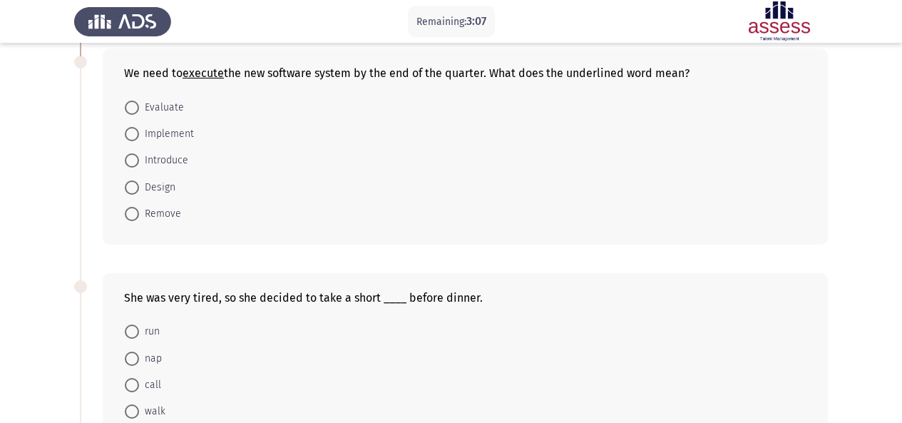
click at [143, 359] on span "nap" at bounding box center [150, 358] width 23 height 17
click at [139, 359] on input "nap" at bounding box center [132, 358] width 14 height 14
radio input "true"
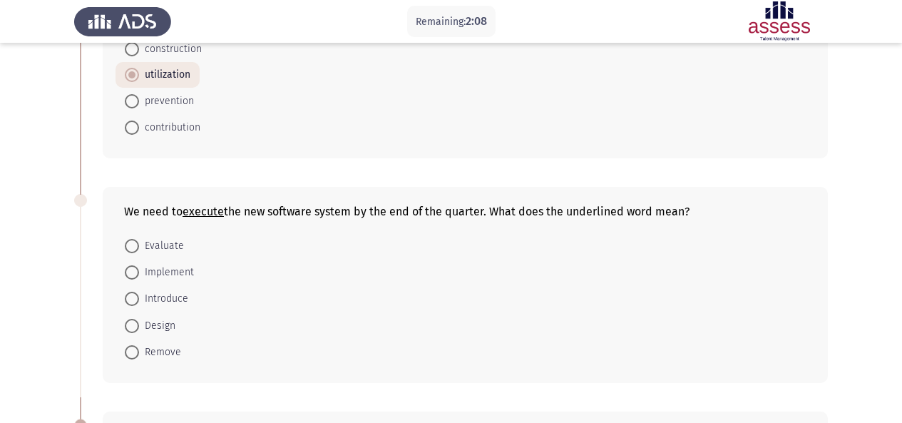
scroll to position [158, 0]
click at [172, 268] on span "Implement" at bounding box center [166, 270] width 55 height 17
click at [139, 268] on input "Implement" at bounding box center [132, 271] width 14 height 14
radio input "true"
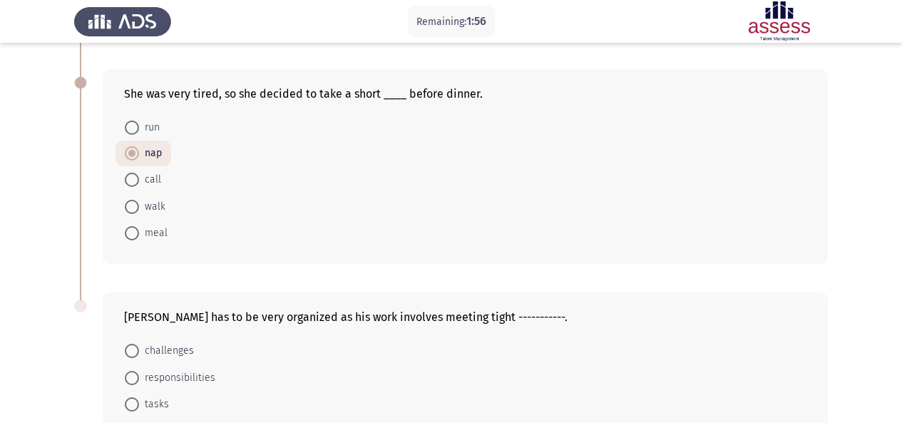
scroll to position [634, 0]
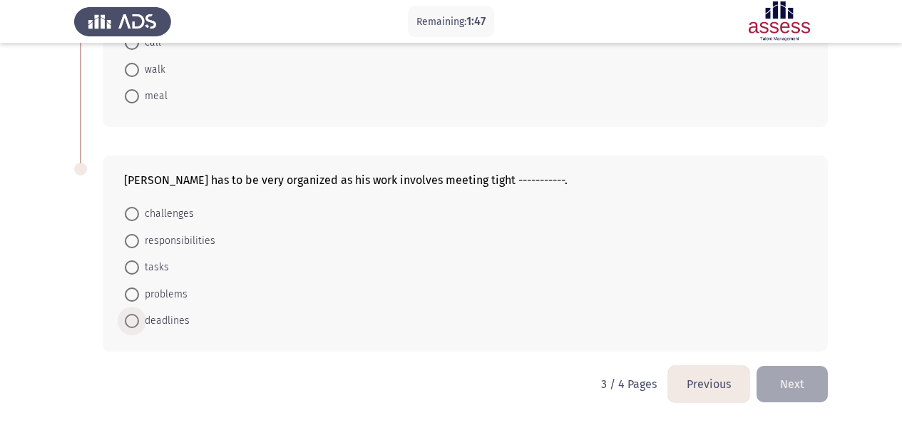
click at [187, 319] on span "deadlines" at bounding box center [164, 320] width 51 height 17
click at [139, 319] on input "deadlines" at bounding box center [132, 321] width 14 height 14
radio input "true"
click at [791, 389] on button "Next" at bounding box center [791, 384] width 71 height 36
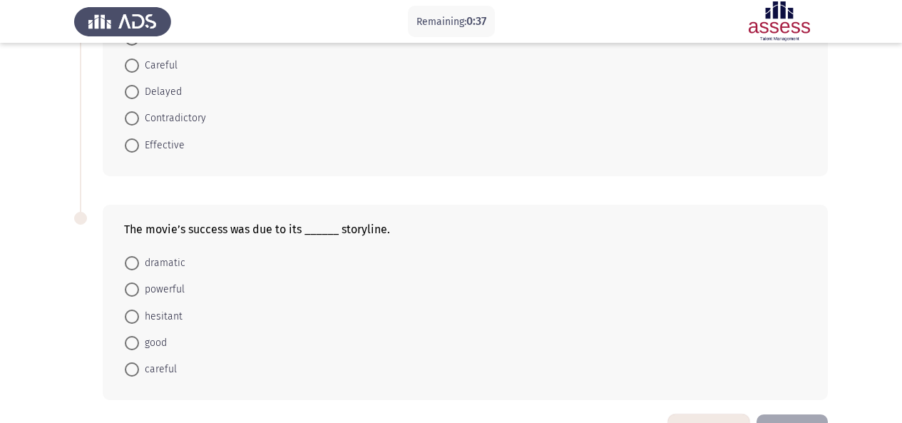
scroll to position [145, 0]
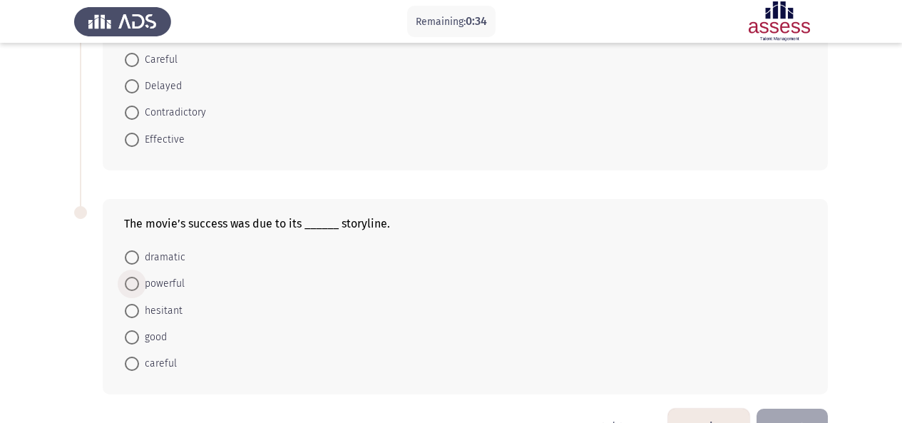
click at [163, 279] on span "powerful" at bounding box center [162, 283] width 46 height 17
click at [139, 279] on input "powerful" at bounding box center [132, 284] width 14 height 14
radio input "true"
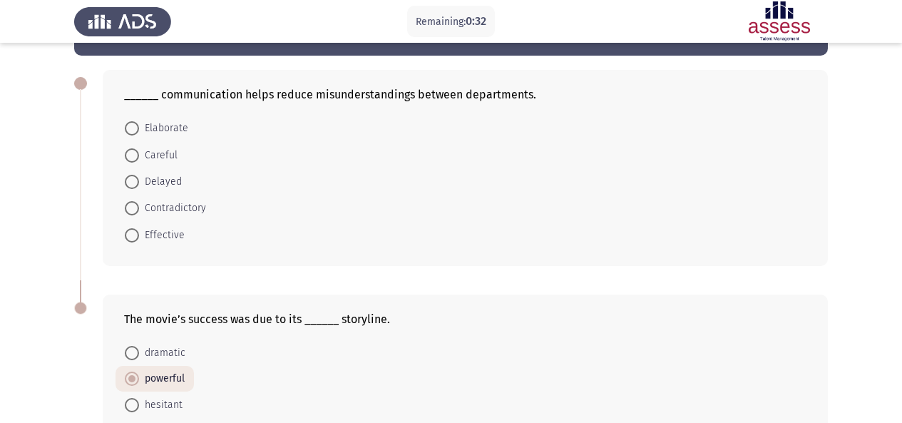
scroll to position [48, 0]
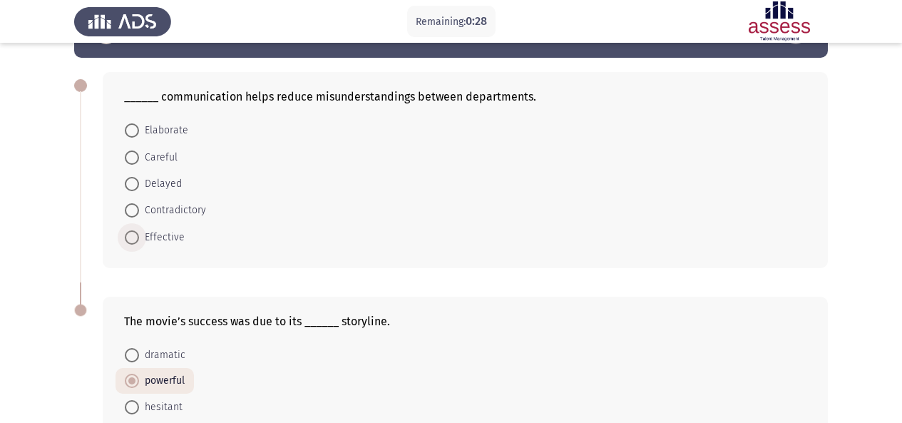
click at [158, 243] on span "Effective" at bounding box center [162, 237] width 46 height 17
click at [139, 243] on input "Effective" at bounding box center [132, 237] width 14 height 14
radio input "true"
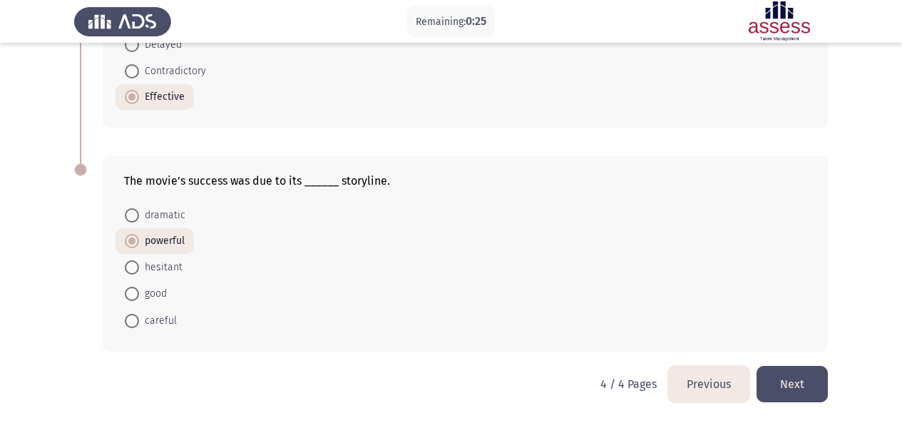
click at [812, 381] on button "Next" at bounding box center [791, 384] width 71 height 36
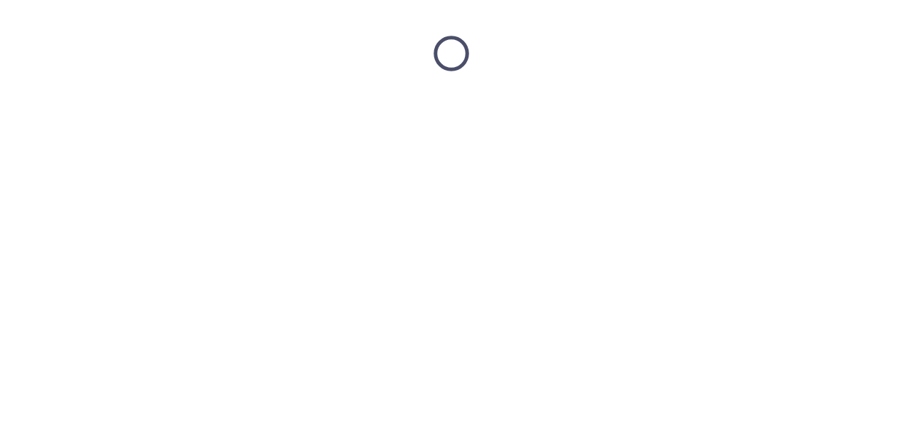
scroll to position [0, 0]
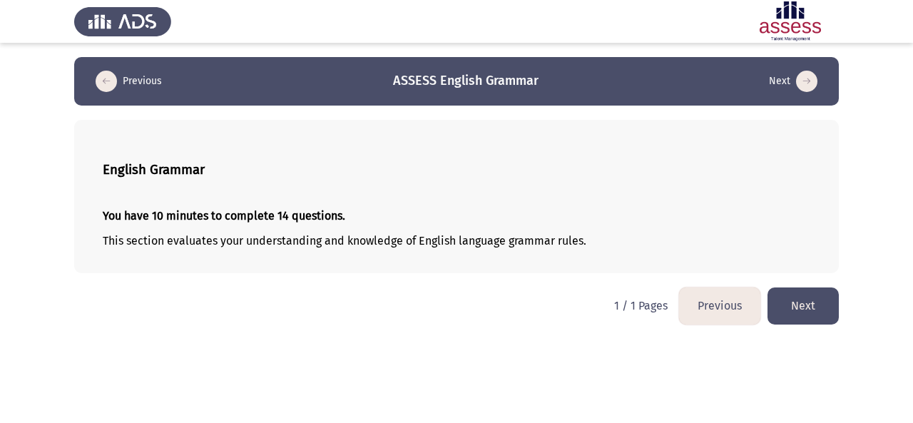
click at [811, 299] on button "Next" at bounding box center [802, 305] width 71 height 36
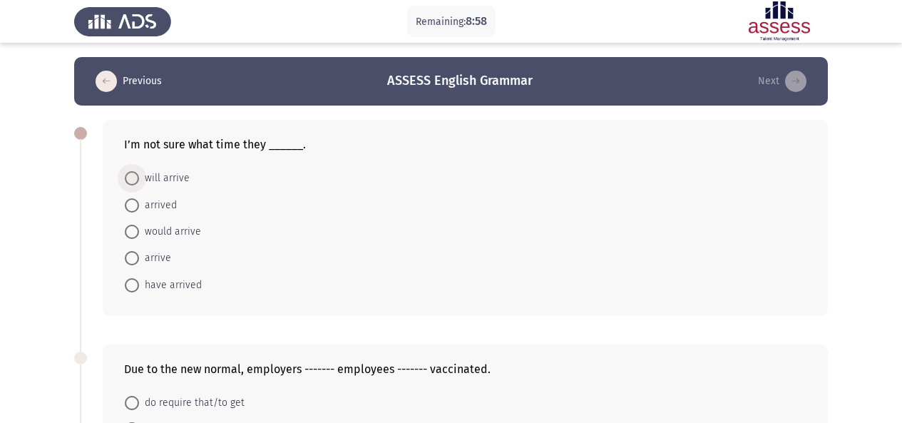
click at [129, 183] on span at bounding box center [132, 178] width 14 height 14
click at [129, 183] on input "will arrive" at bounding box center [132, 178] width 14 height 14
radio input "true"
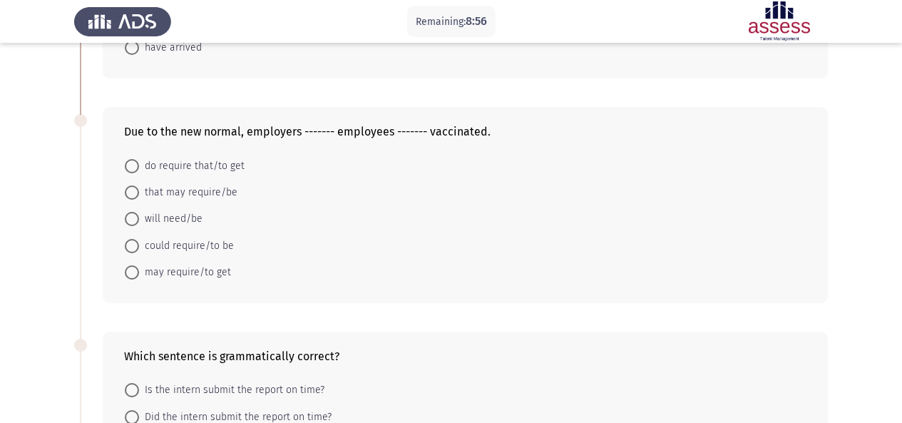
scroll to position [259, 0]
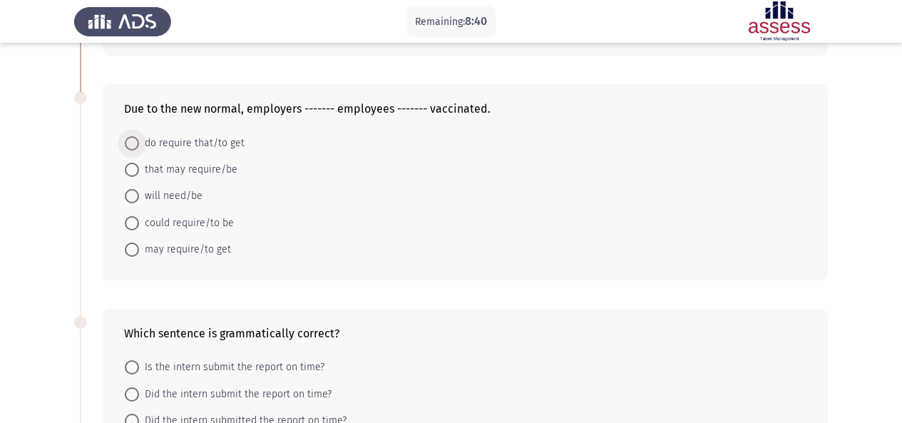
click at [172, 145] on span "do require that/to get" at bounding box center [192, 143] width 106 height 17
click at [139, 145] on input "do require that/to get" at bounding box center [132, 143] width 14 height 14
radio input "true"
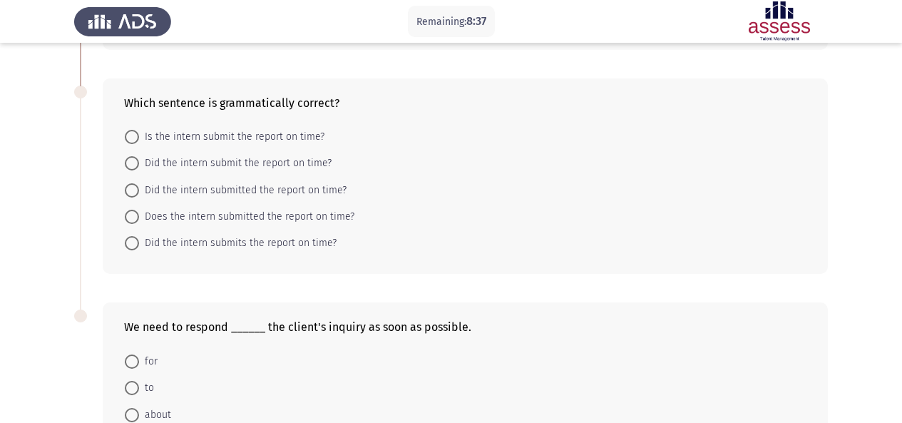
scroll to position [511, 0]
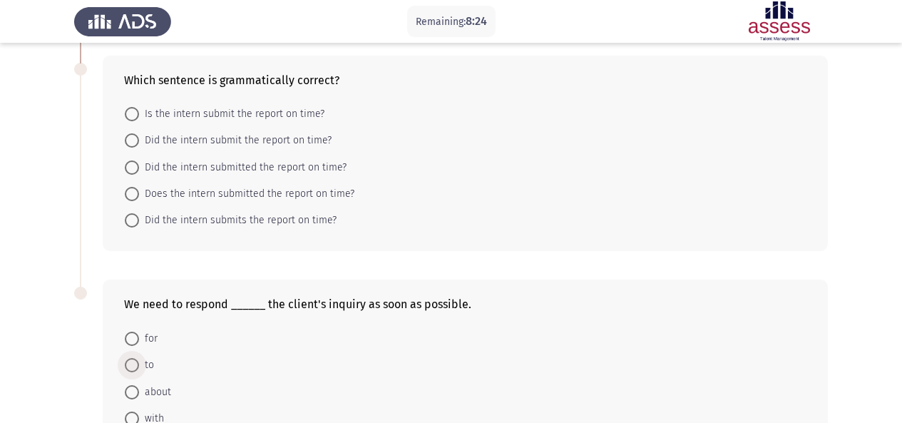
click at [131, 366] on span at bounding box center [132, 365] width 14 height 14
click at [131, 366] on input "to" at bounding box center [132, 365] width 14 height 14
radio input "true"
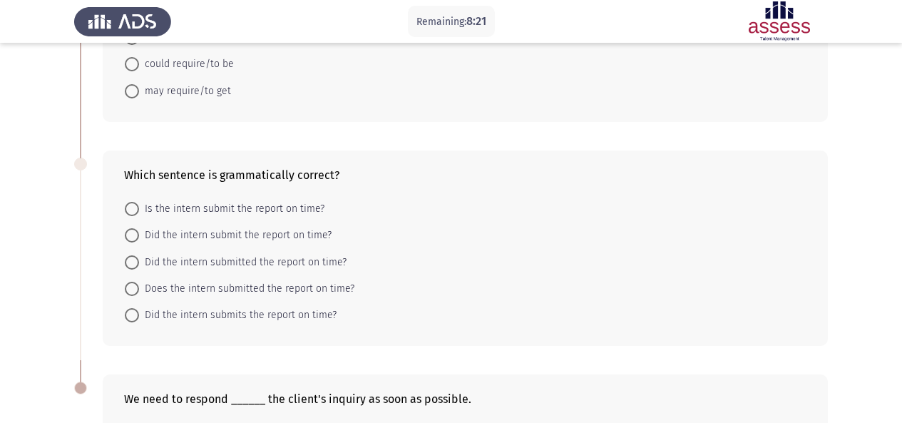
scroll to position [418, 0]
click at [274, 209] on span "Is the intern submit the report on time?" at bounding box center [231, 206] width 185 height 17
click at [139, 209] on input "Is the intern submit the report on time?" at bounding box center [132, 207] width 14 height 14
radio input "true"
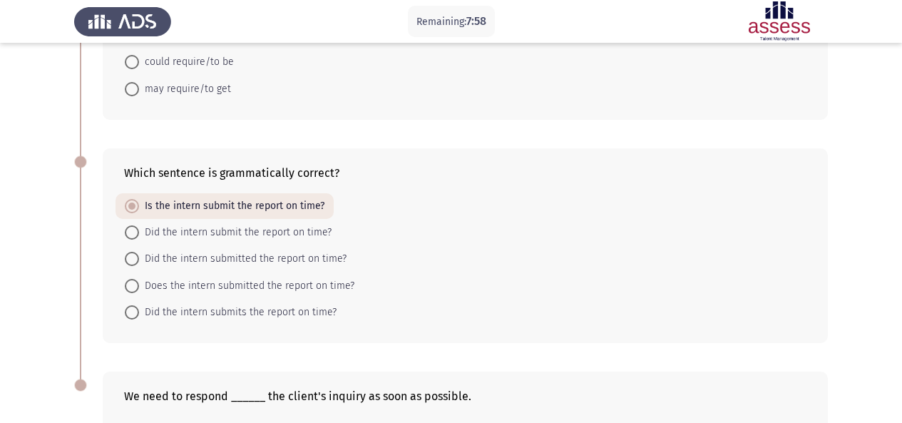
scroll to position [634, 0]
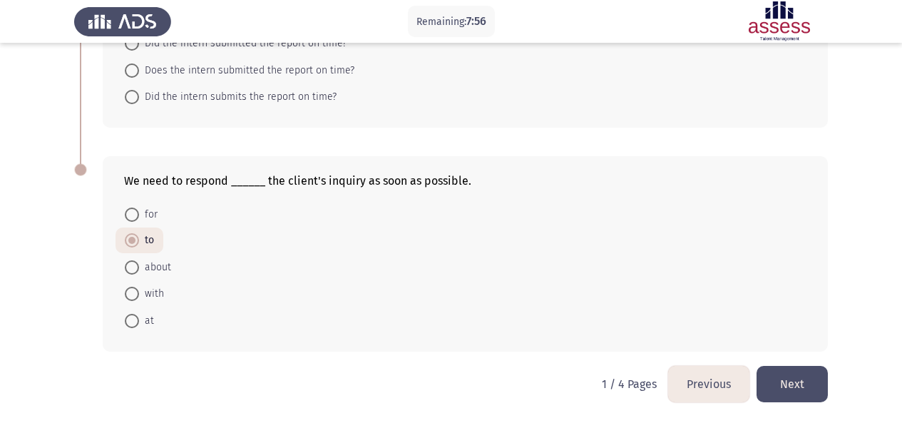
click at [787, 378] on button "Next" at bounding box center [791, 384] width 71 height 36
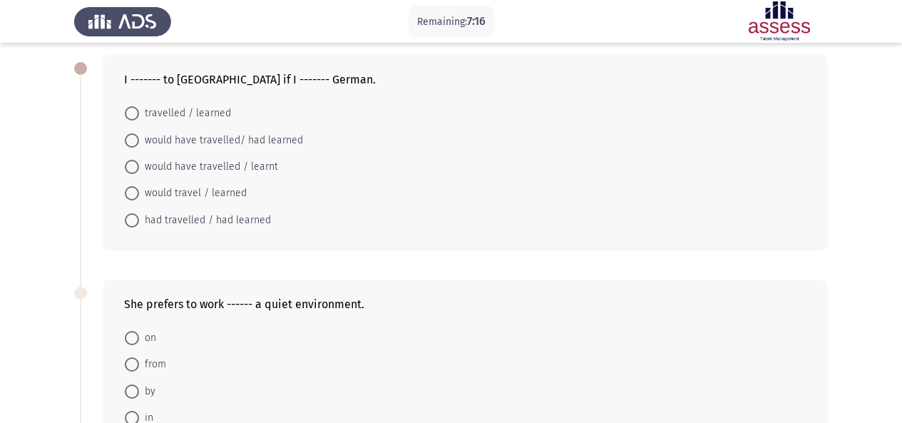
scroll to position [63, 0]
click at [247, 140] on span "would have travelled/ had learned" at bounding box center [221, 142] width 164 height 17
click at [139, 140] on input "would have travelled/ had learned" at bounding box center [132, 142] width 14 height 14
radio input "true"
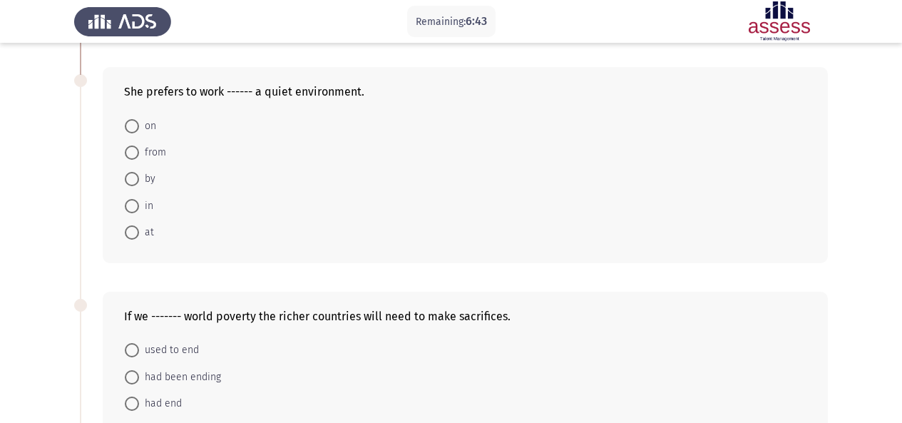
scroll to position [277, 0]
click at [135, 208] on span at bounding box center [132, 204] width 14 height 14
click at [135, 208] on input "in" at bounding box center [132, 204] width 14 height 14
radio input "true"
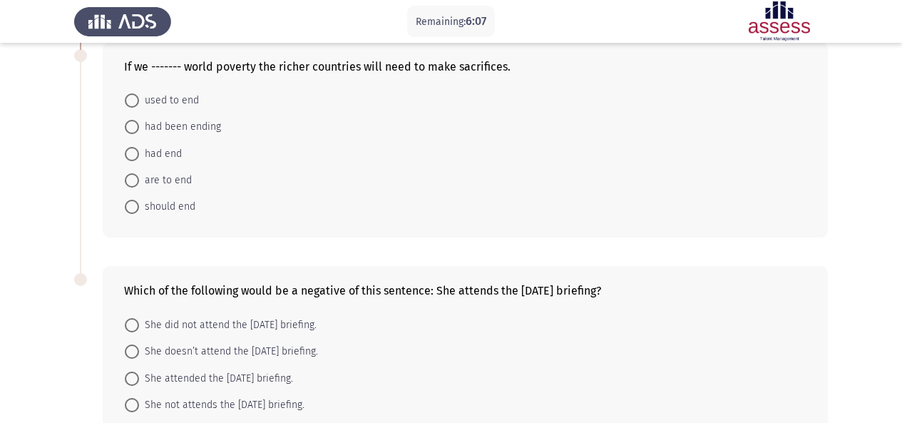
scroll to position [592, 0]
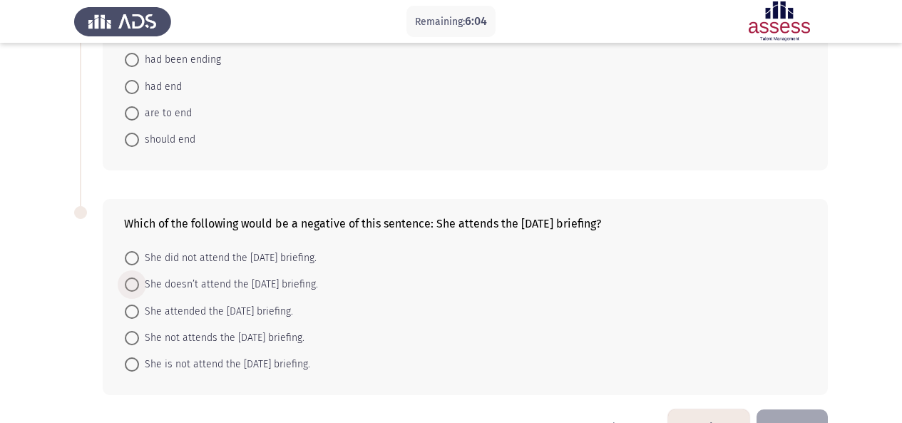
click at [154, 290] on span "She doesn’t attend the [DATE] briefing." at bounding box center [228, 284] width 179 height 17
click at [139, 290] on input "She doesn’t attend the [DATE] briefing." at bounding box center [132, 284] width 14 height 14
radio input "true"
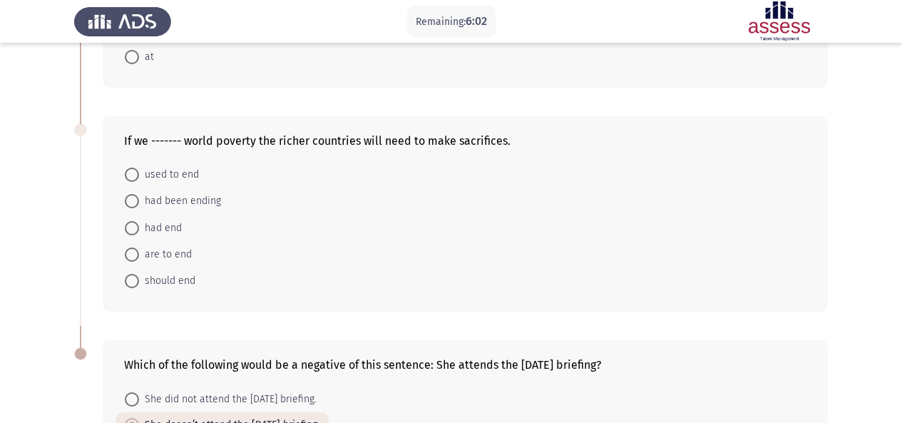
scroll to position [447, 0]
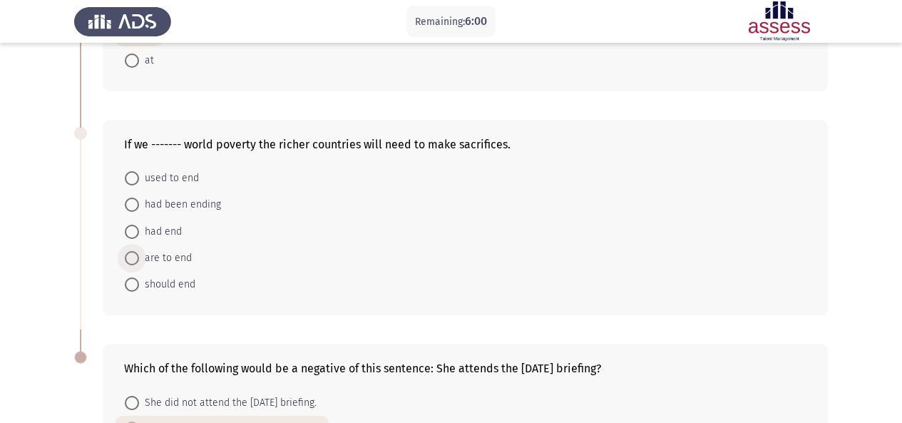
click at [153, 263] on span "are to end" at bounding box center [165, 258] width 53 height 17
click at [139, 263] on input "are to end" at bounding box center [132, 258] width 14 height 14
radio input "true"
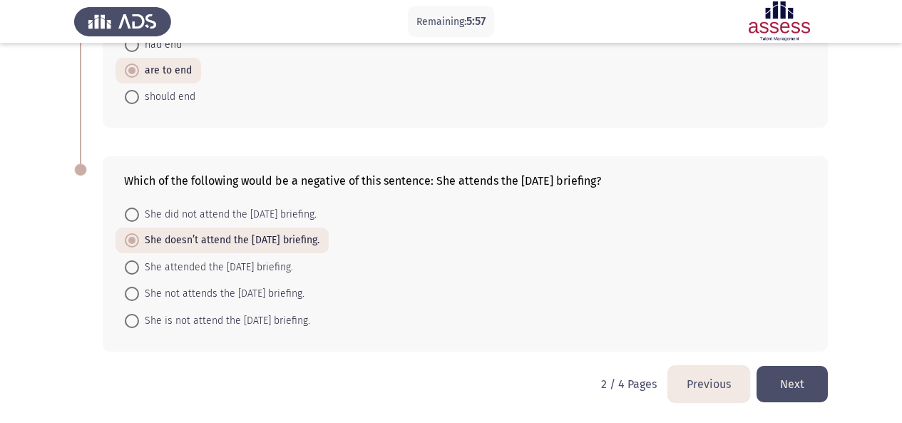
click at [803, 386] on button "Next" at bounding box center [791, 384] width 71 height 36
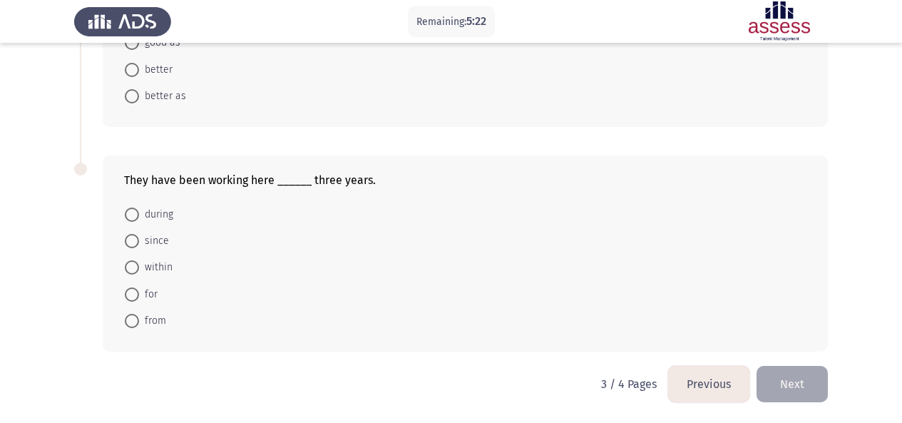
scroll to position [0, 0]
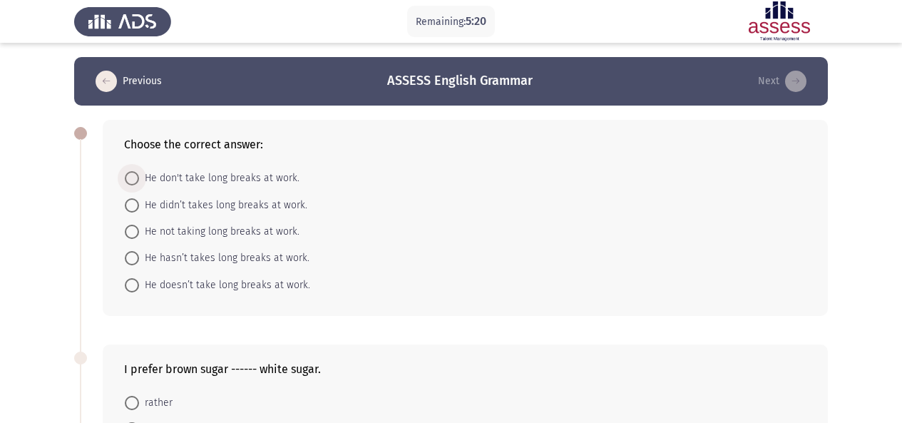
click at [157, 175] on span "He don't take long breaks at work." at bounding box center [219, 178] width 160 height 17
click at [139, 175] on input "He don't take long breaks at work." at bounding box center [132, 178] width 14 height 14
radio input "true"
click at [202, 284] on span "He doesn’t take long breaks at work." at bounding box center [224, 283] width 171 height 17
click at [139, 284] on input "He doesn’t take long breaks at work." at bounding box center [132, 284] width 14 height 14
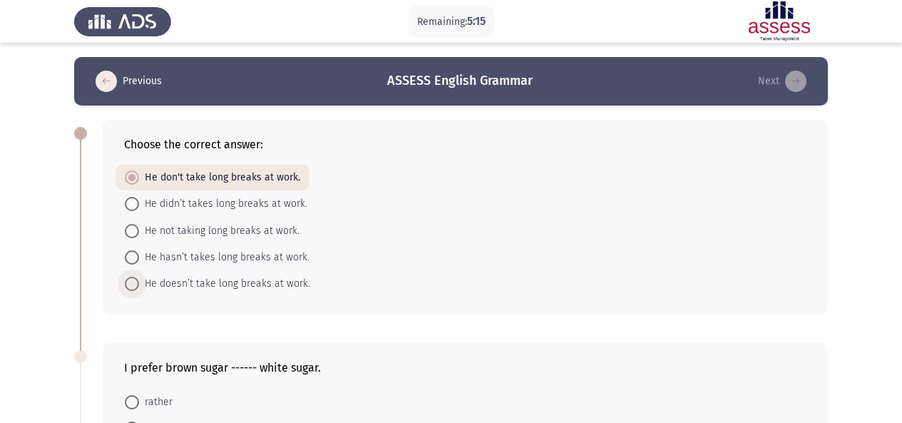
radio input "true"
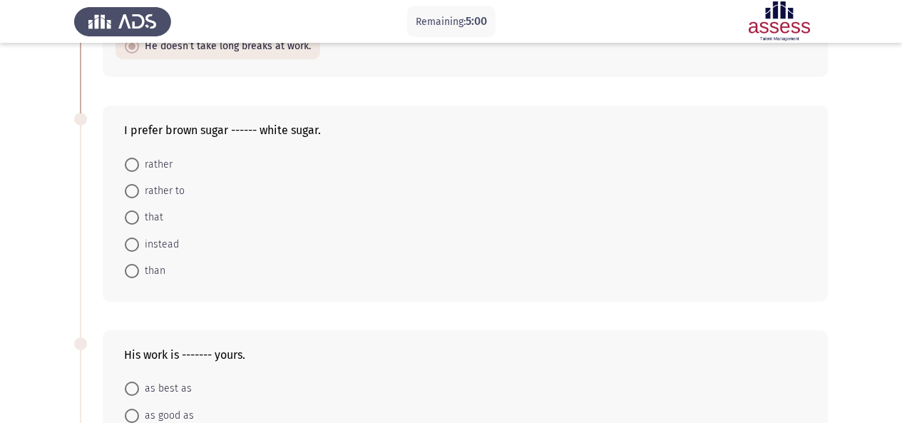
scroll to position [234, 0]
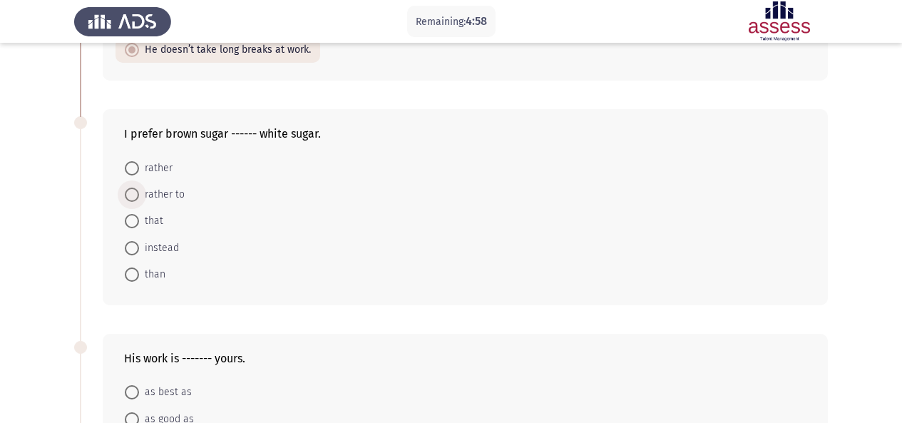
click at [177, 200] on span "rather to" at bounding box center [162, 194] width 46 height 17
click at [139, 200] on input "rather to" at bounding box center [132, 194] width 14 height 14
radio input "true"
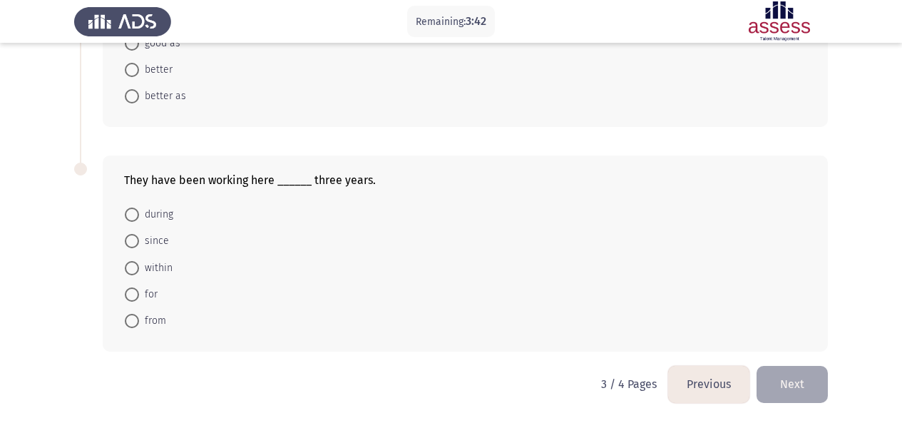
scroll to position [633, 0]
click at [142, 294] on span "for" at bounding box center [148, 296] width 19 height 17
click at [139, 294] on input "for" at bounding box center [132, 296] width 14 height 14
radio input "true"
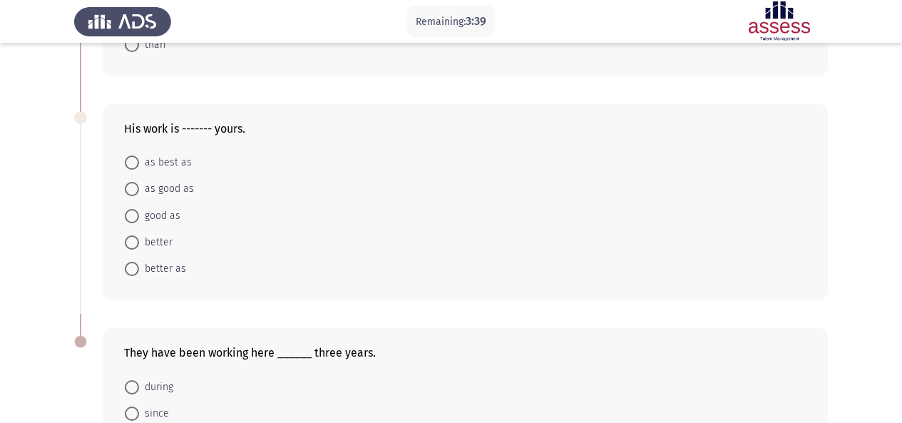
scroll to position [461, 0]
click at [436, 217] on form "as best as as good as good as better better as" at bounding box center [465, 217] width 682 height 133
click at [145, 242] on span "better" at bounding box center [156, 244] width 34 height 17
click at [139, 242] on input "better" at bounding box center [132, 244] width 14 height 14
radio input "true"
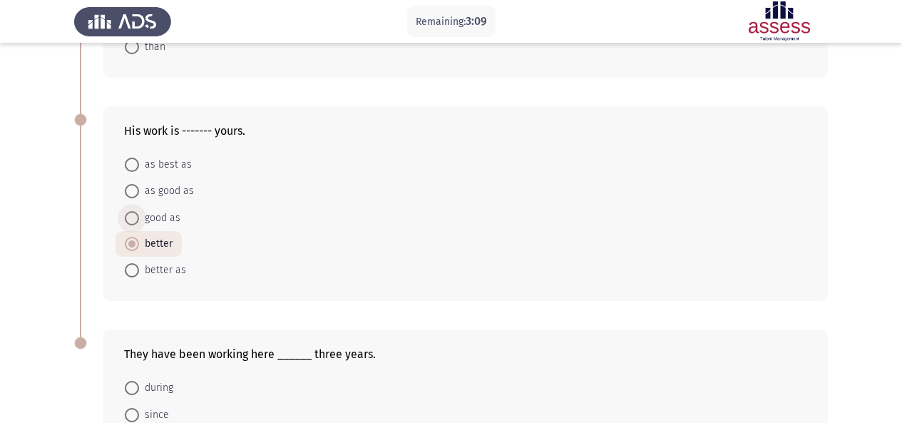
click at [158, 212] on span "good as" at bounding box center [159, 218] width 41 height 17
click at [139, 212] on input "good as" at bounding box center [132, 218] width 14 height 14
radio input "true"
click at [175, 192] on span "as good as" at bounding box center [166, 191] width 55 height 17
click at [139, 192] on input "as good as" at bounding box center [132, 191] width 14 height 14
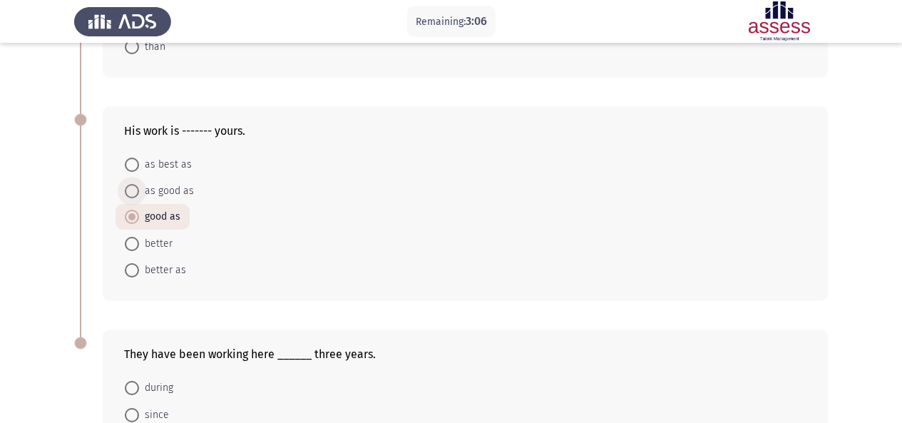
radio input "true"
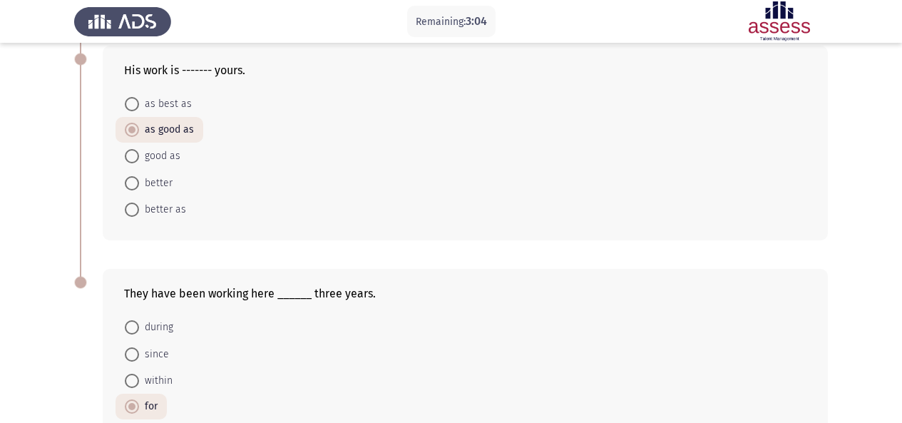
scroll to position [634, 0]
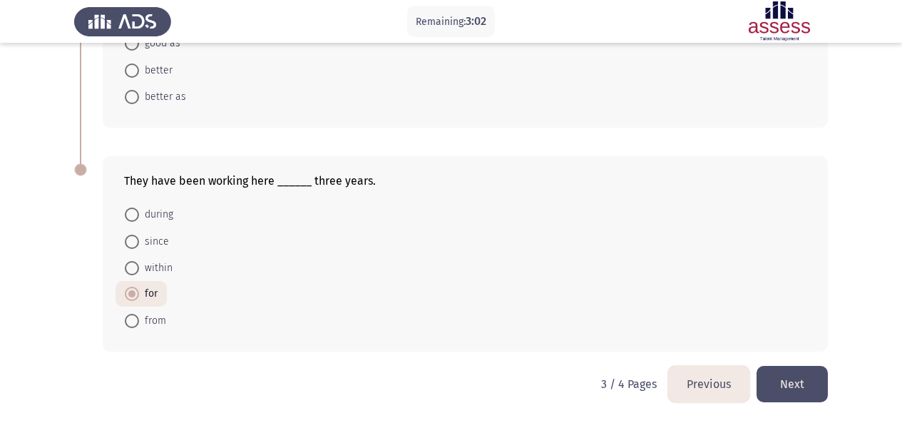
click at [793, 384] on button "Next" at bounding box center [791, 384] width 71 height 36
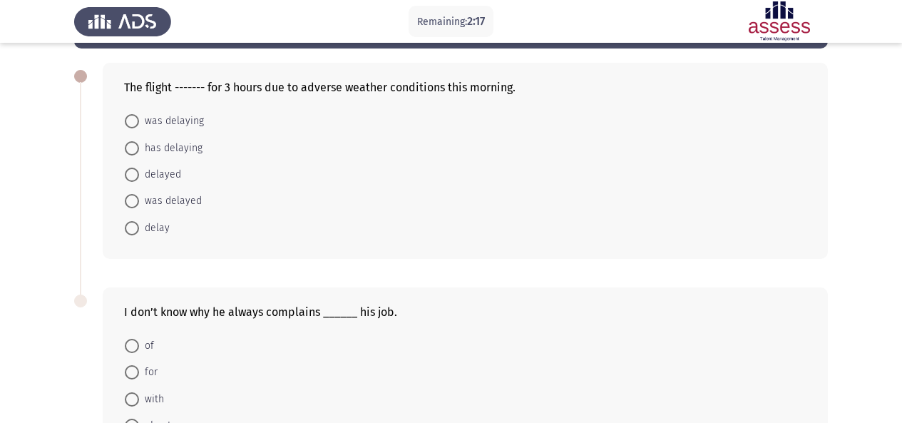
scroll to position [62, 0]
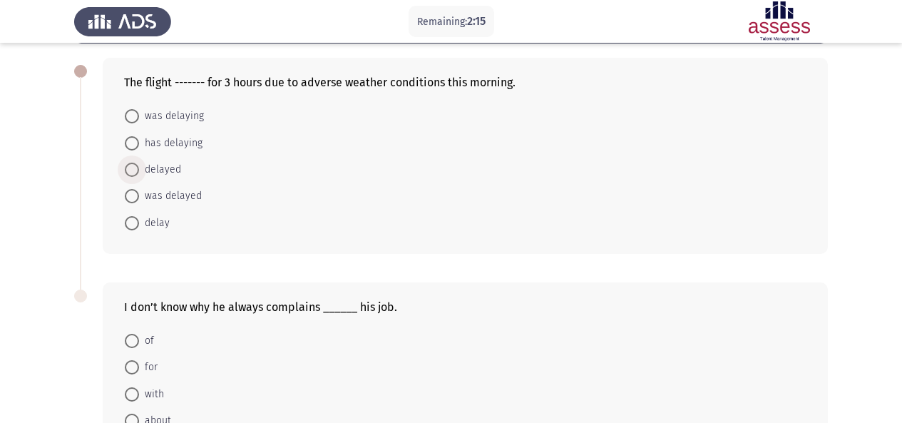
click at [168, 168] on span "delayed" at bounding box center [160, 169] width 42 height 17
click at [139, 168] on input "delayed" at bounding box center [132, 170] width 14 height 14
radio input "true"
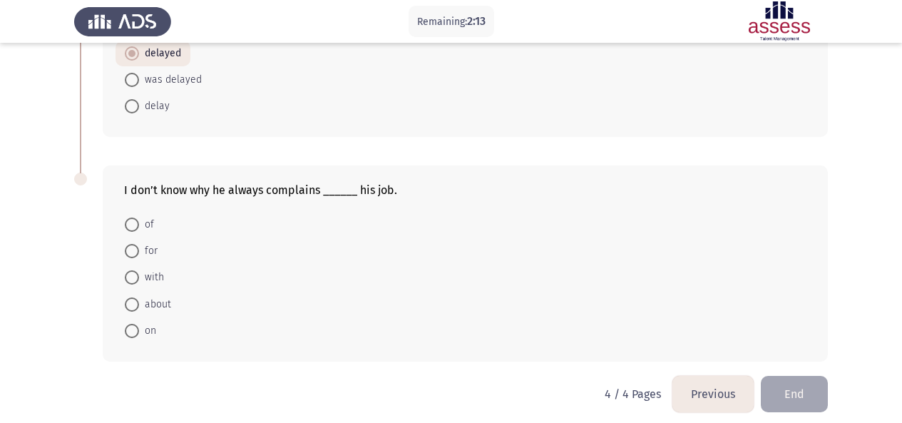
scroll to position [175, 0]
click at [137, 310] on span at bounding box center [132, 306] width 14 height 14
click at [137, 310] on input "about" at bounding box center [132, 306] width 14 height 14
radio input "true"
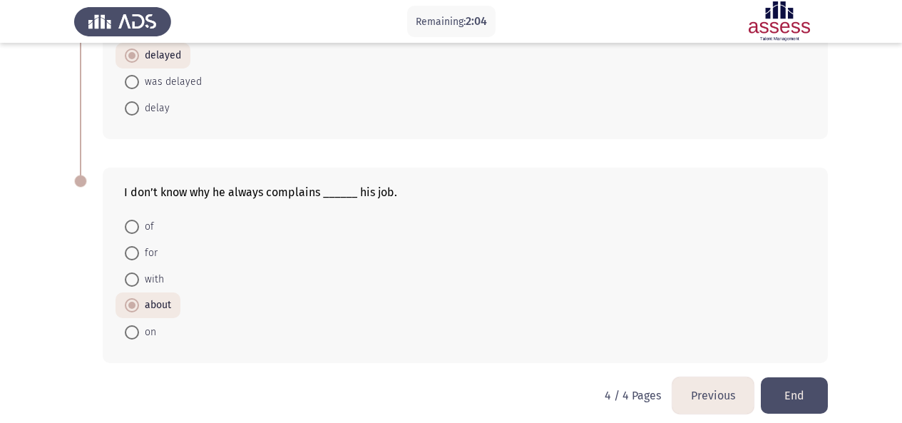
click at [813, 393] on button "End" at bounding box center [794, 395] width 67 height 36
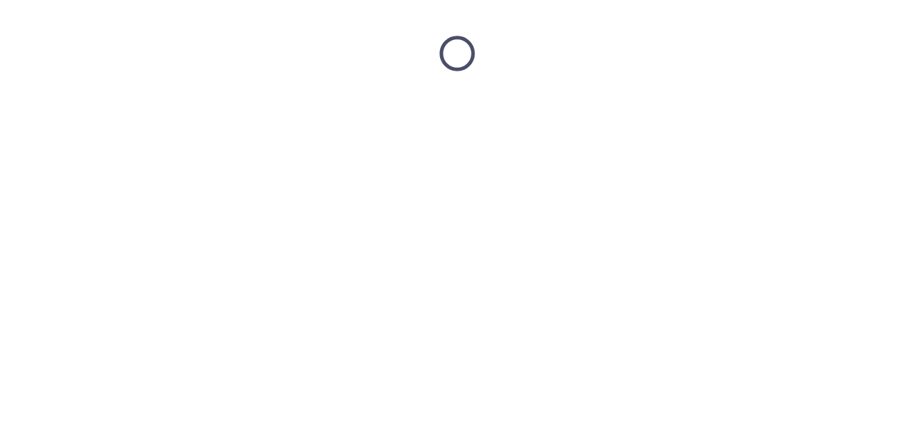
scroll to position [0, 0]
